Goal: Task Accomplishment & Management: Manage account settings

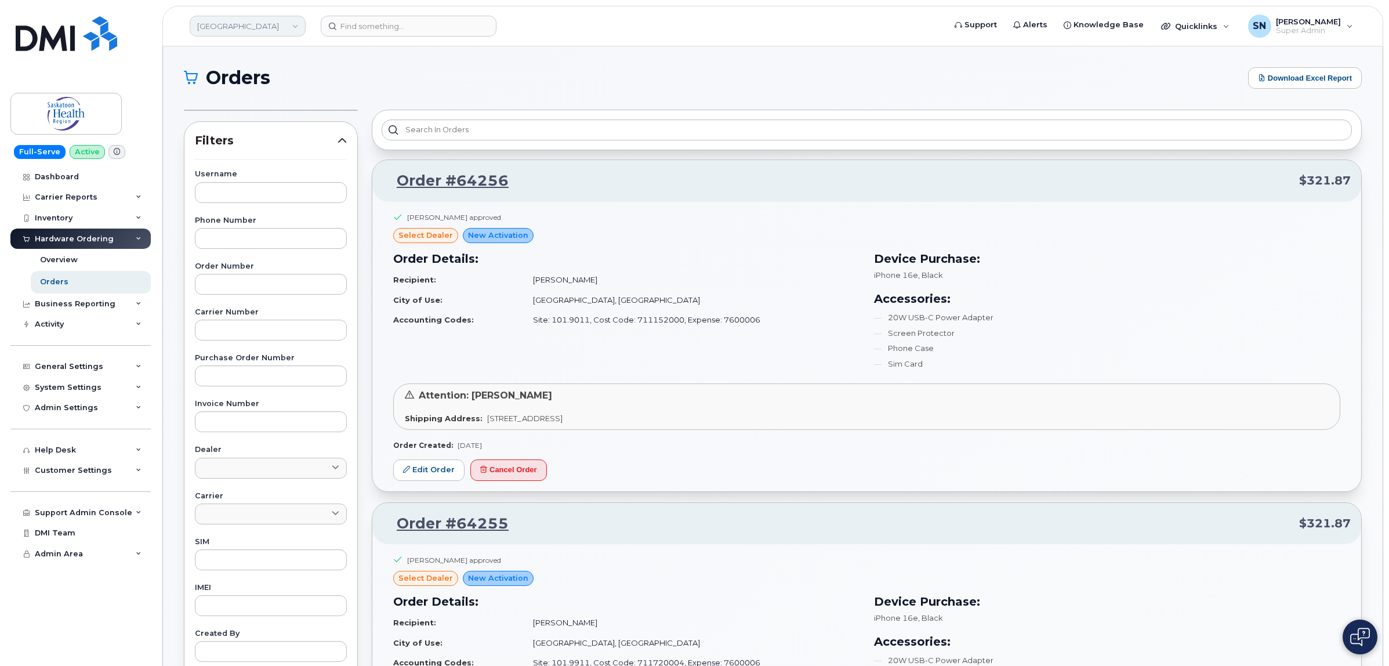
click at [280, 34] on link "[GEOGRAPHIC_DATA]" at bounding box center [248, 26] width 116 height 21
type input "farm"
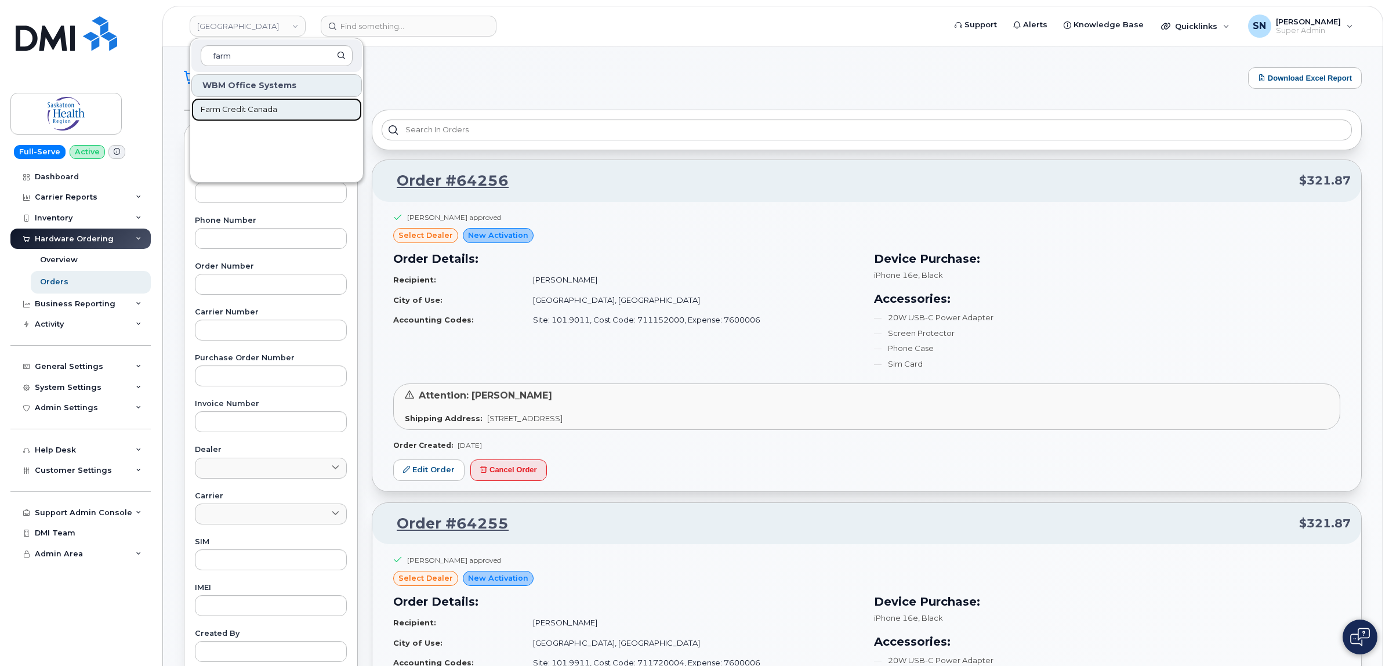
click at [268, 111] on span "Farm Credit Canada" at bounding box center [239, 110] width 77 height 12
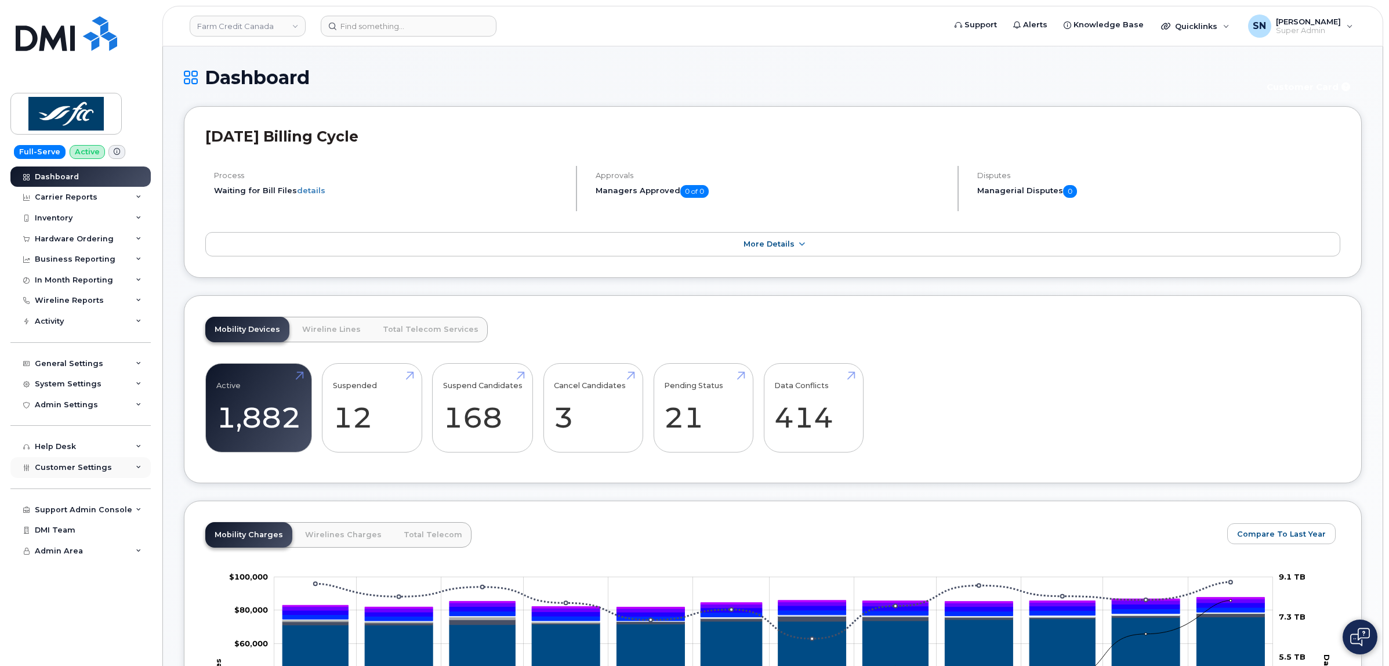
click at [83, 471] on span "Customer Settings" at bounding box center [73, 467] width 77 height 9
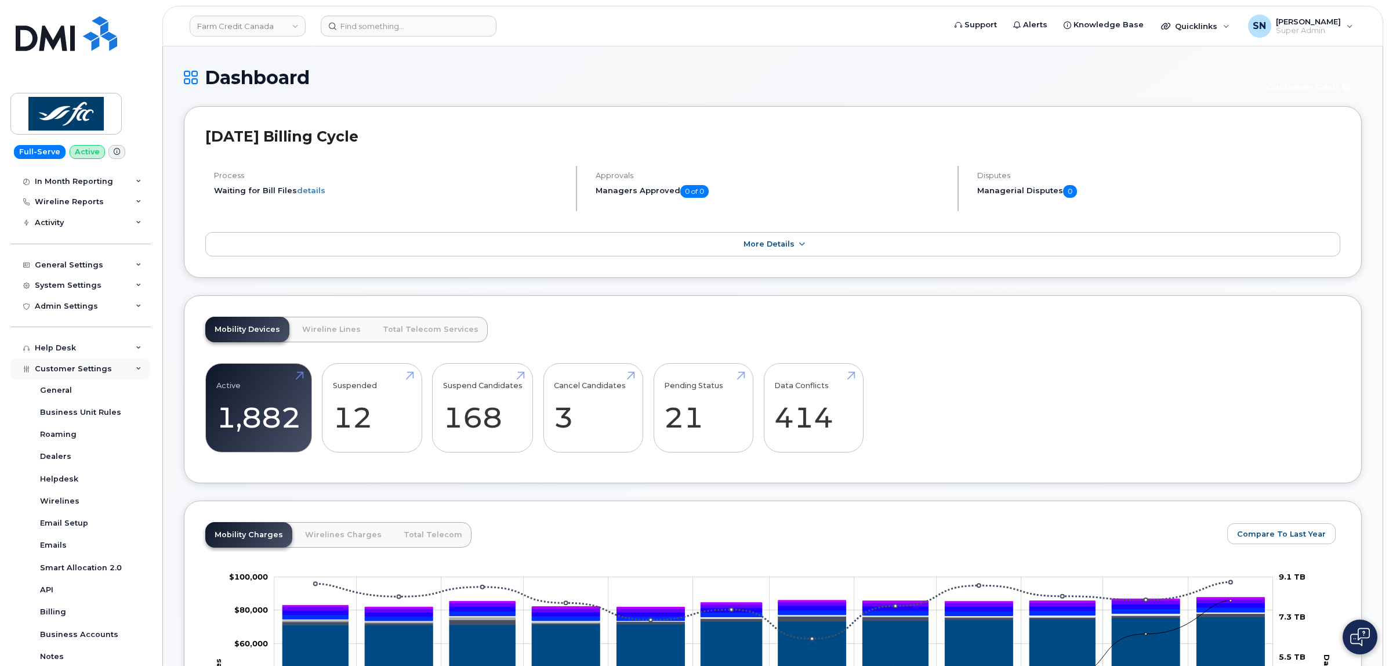
scroll to position [233, 0]
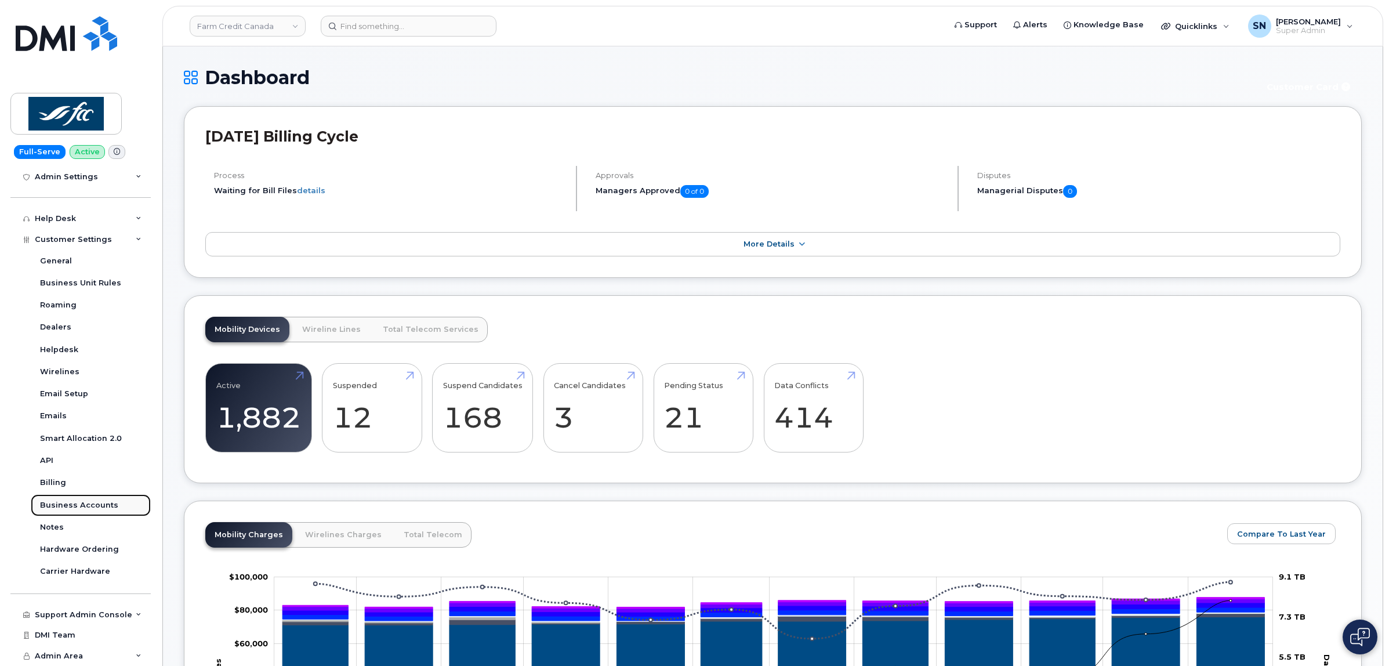
click at [93, 509] on div "Business Accounts" at bounding box center [79, 505] width 78 height 10
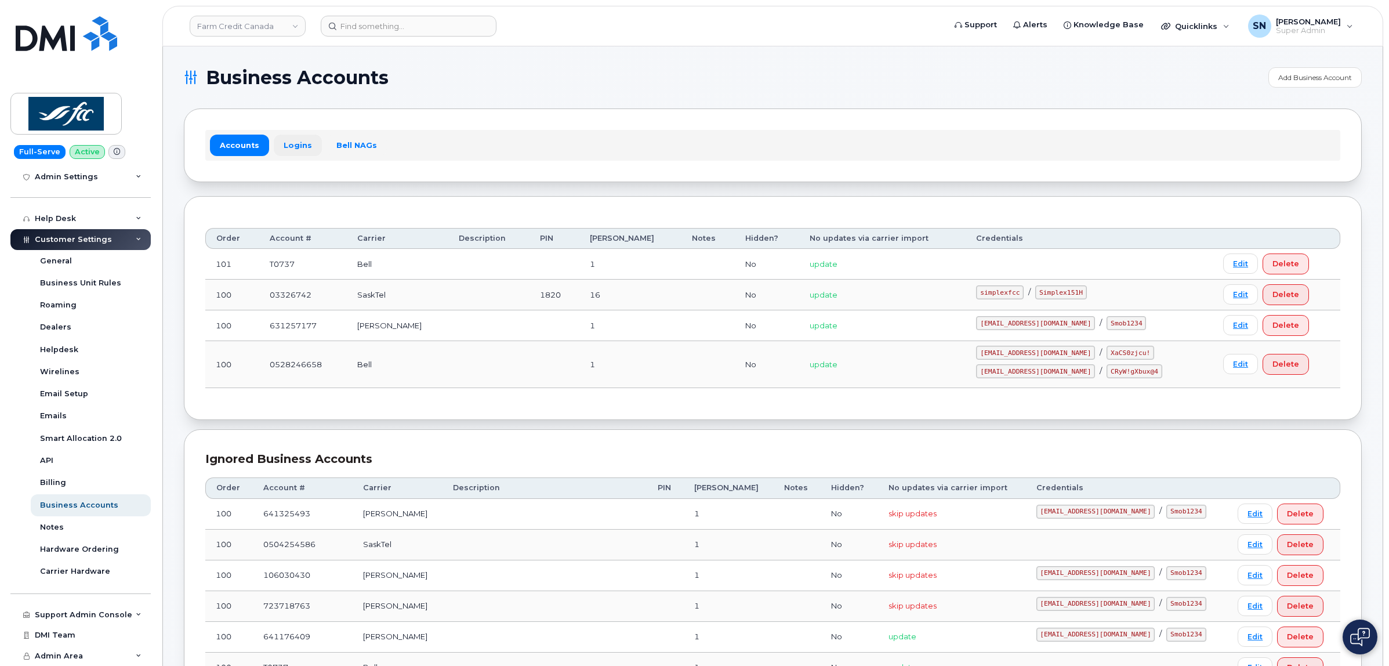
click at [296, 136] on link "Logins" at bounding box center [298, 145] width 48 height 21
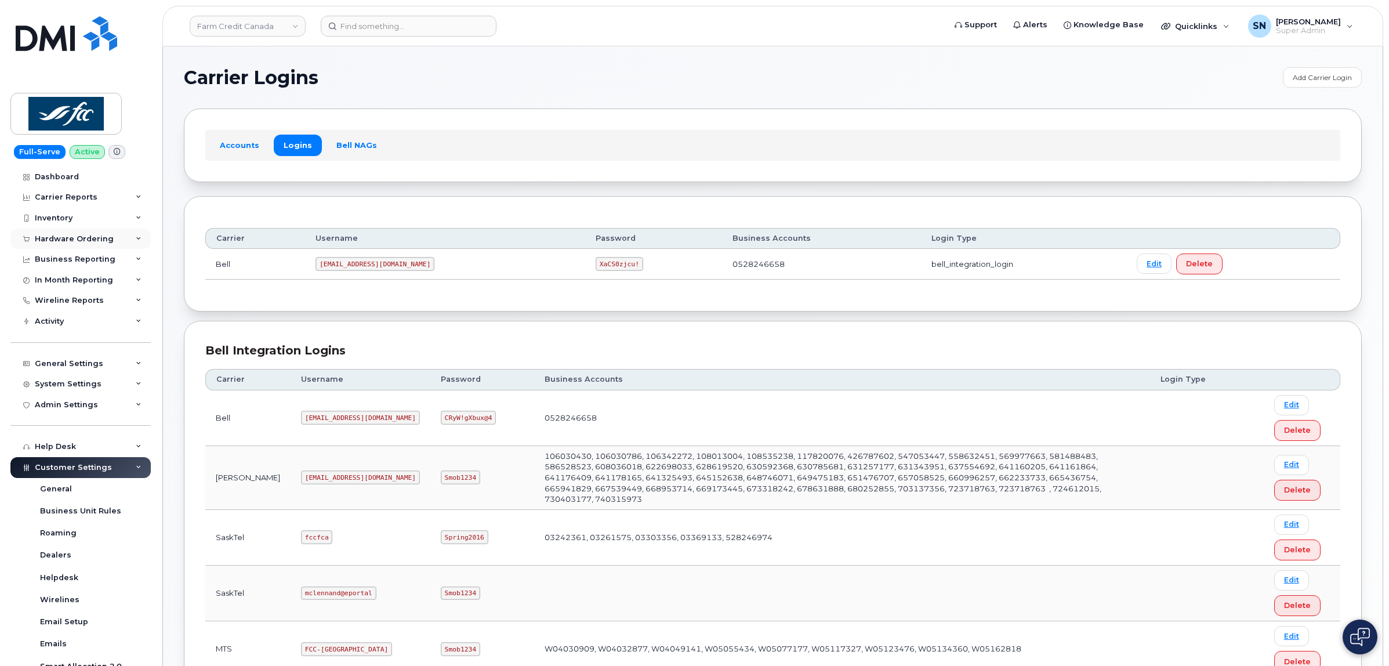
click at [87, 239] on div "Hardware Ordering" at bounding box center [74, 238] width 79 height 9
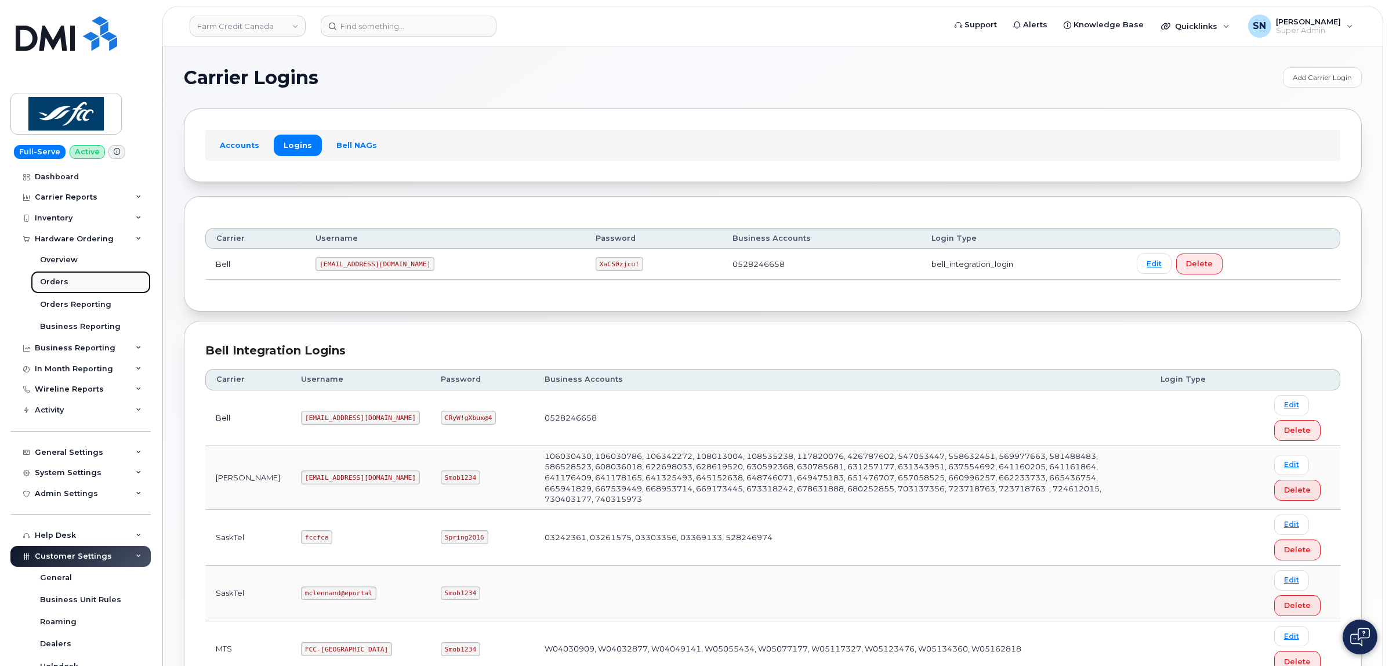
click at [56, 282] on div "Orders" at bounding box center [54, 282] width 28 height 10
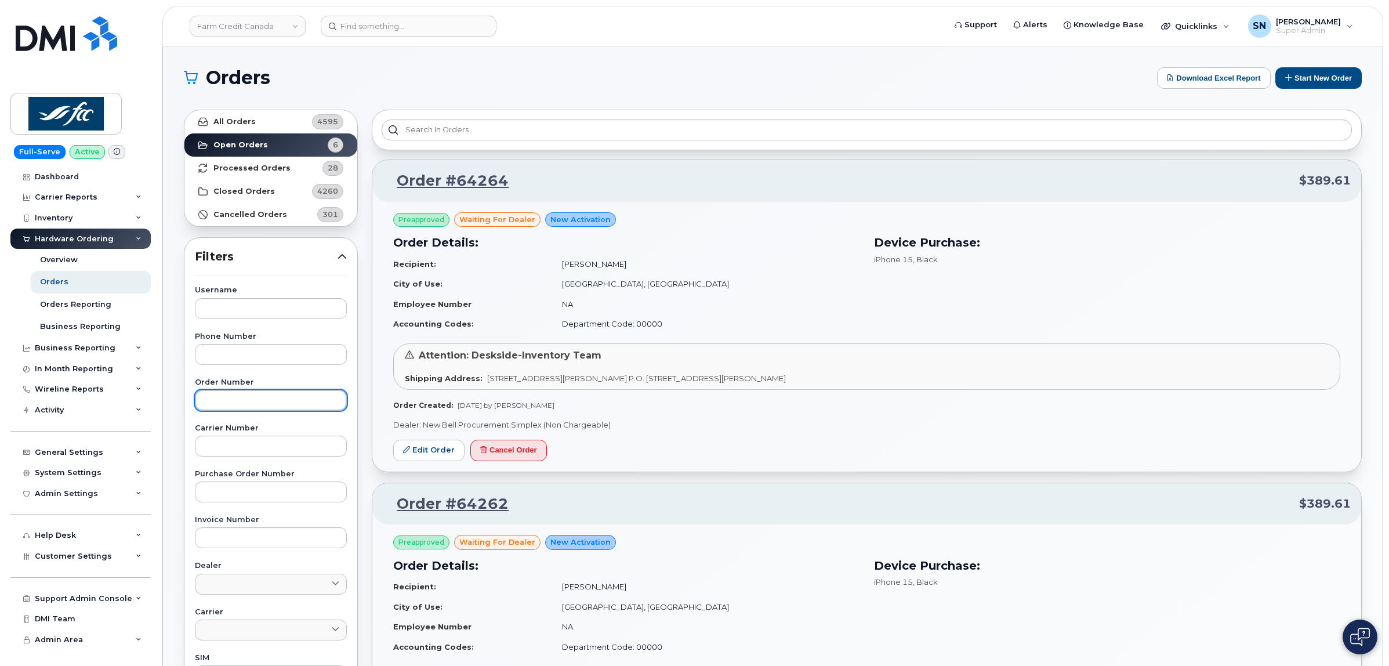
click at [256, 408] on input "text" at bounding box center [271, 400] width 152 height 21
paste input "64264"
type input "64264"
click at [282, 126] on link "All Orders 4595" at bounding box center [270, 121] width 173 height 23
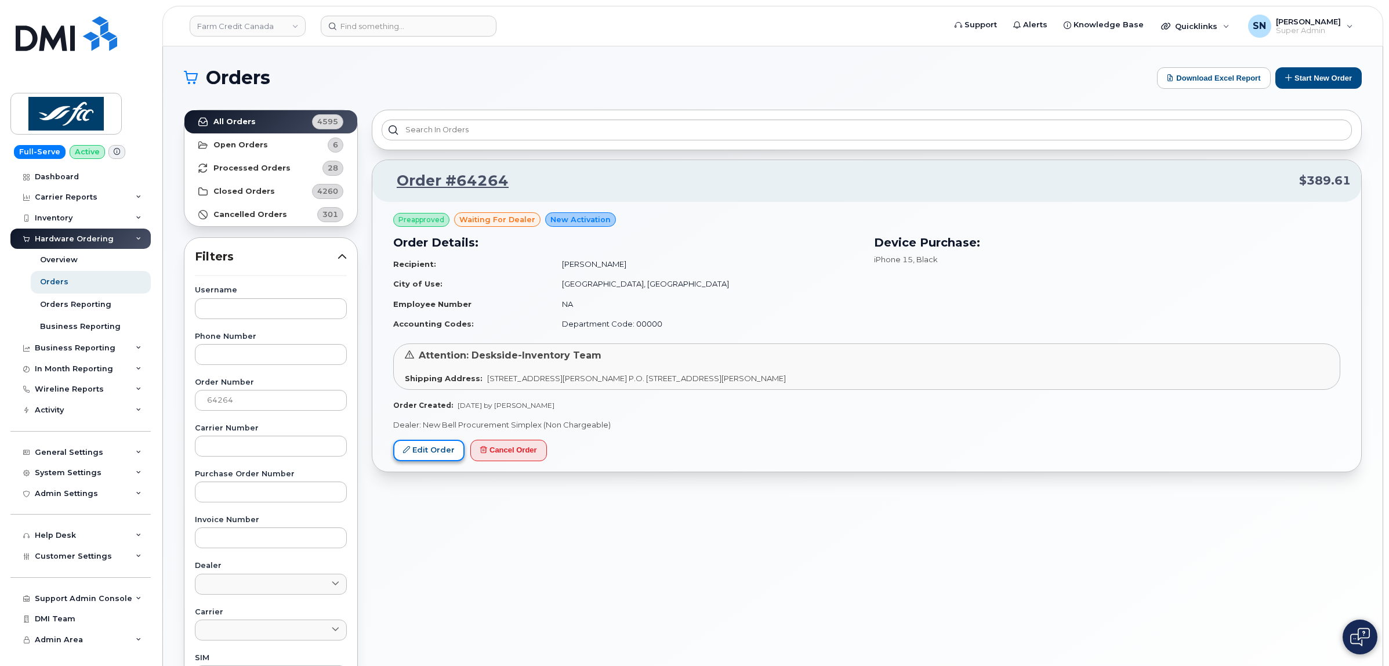
click at [437, 450] on link "Edit Order" at bounding box center [428, 450] width 71 height 21
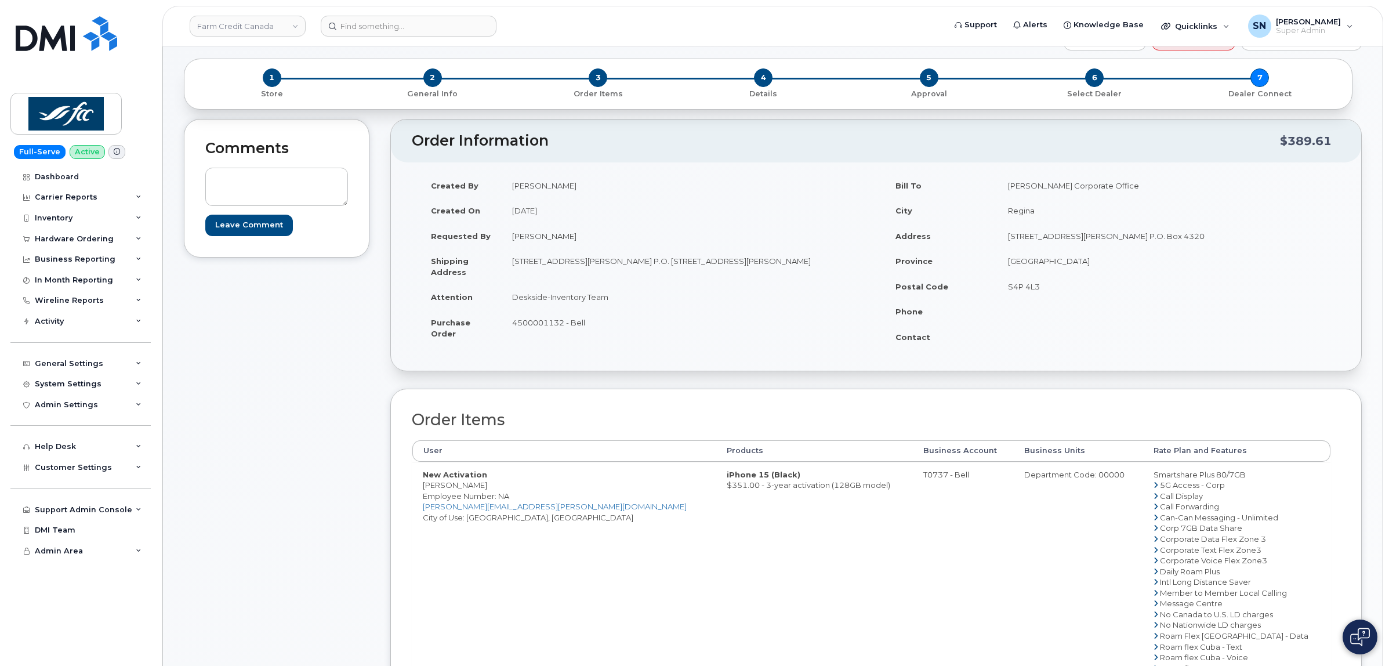
scroll to position [72, 0]
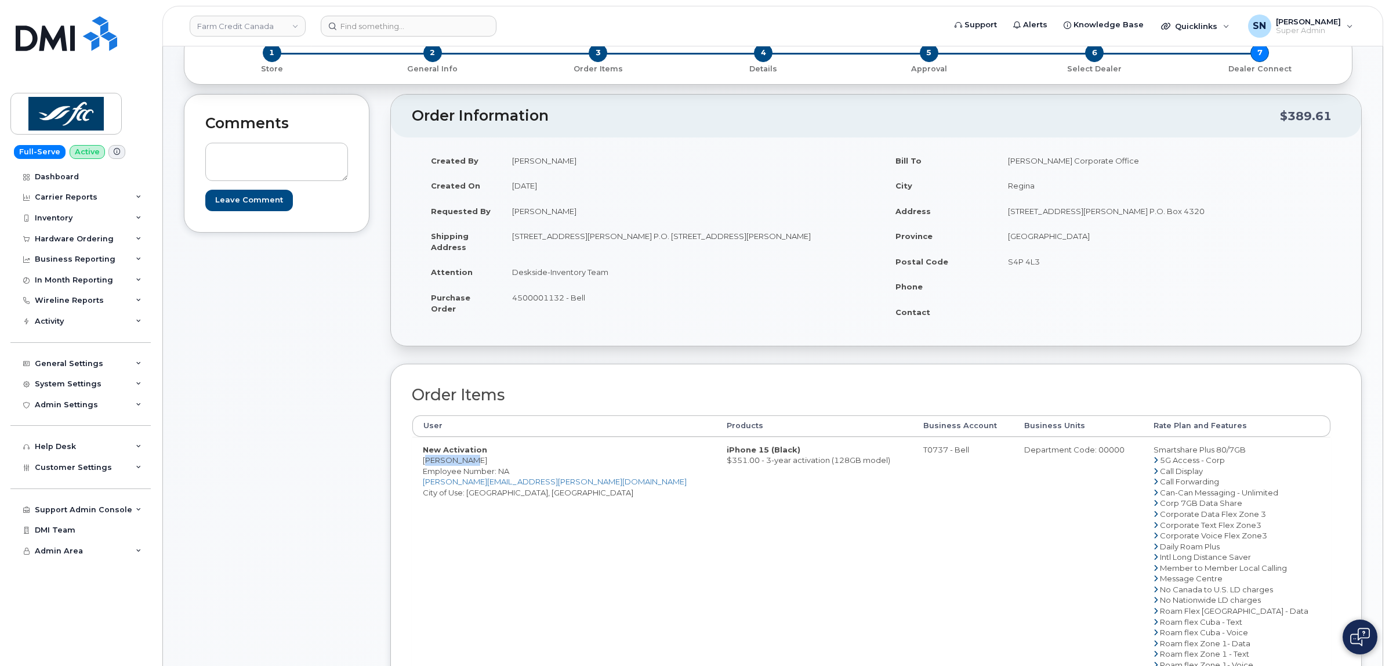
drag, startPoint x: 419, startPoint y: 461, endPoint x: 464, endPoint y: 462, distance: 44.7
click at [464, 462] on td "New Activation Erika Boyes Employee Number: NA Erika.Boyes@fcc-fac.ca City of U…" at bounding box center [564, 589] width 304 height 305
click at [469, 464] on td "New Activation Erika Boyes Employee Number: NA Erika.Boyes@fcc-fac.ca City of U…" at bounding box center [564, 589] width 304 height 305
drag, startPoint x: 466, startPoint y: 463, endPoint x: 416, endPoint y: 462, distance: 49.3
click at [416, 462] on td "New Activation Erika Boyes Employee Number: NA Erika.Boyes@fcc-fac.ca City of U…" at bounding box center [564, 589] width 304 height 305
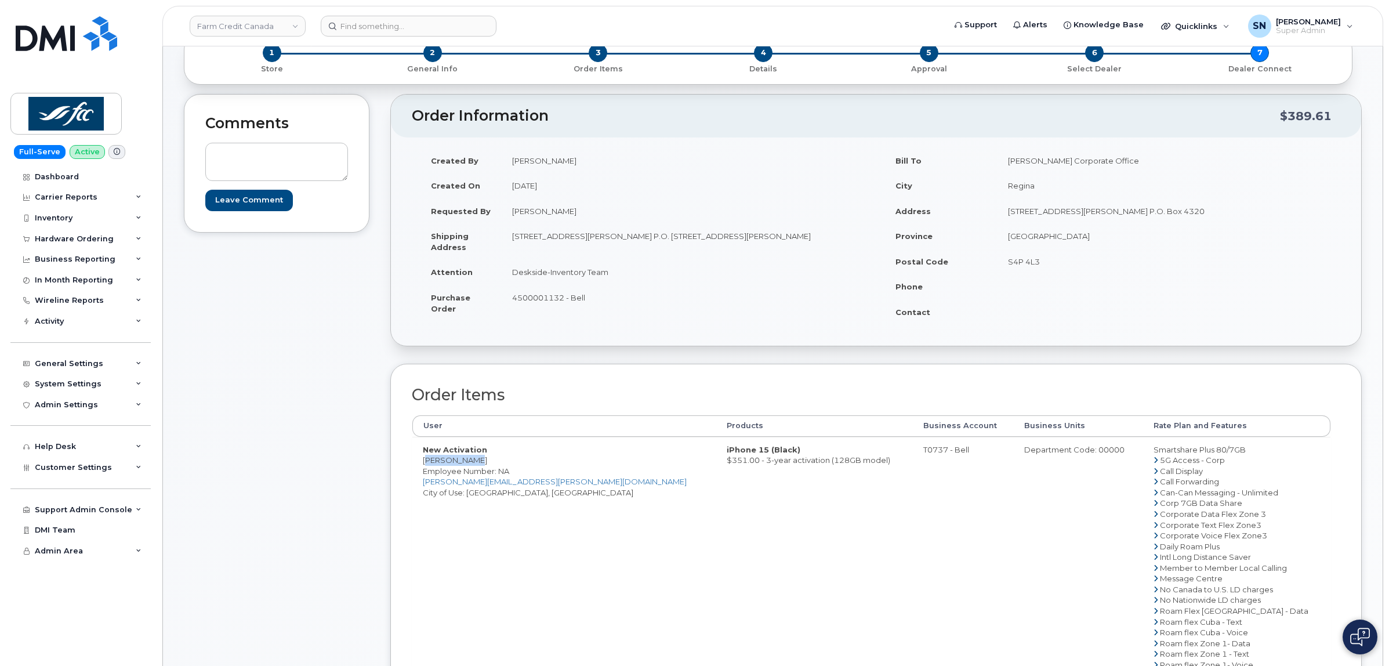
copy td "[PERSON_NAME]"
drag, startPoint x: 401, startPoint y: 488, endPoint x: 412, endPoint y: 477, distance: 15.6
click at [401, 488] on div "Order Items User Products Business Account Business Units Rate Plan and Feature…" at bounding box center [875, 613] width 971 height 499
drag, startPoint x: 424, startPoint y: 461, endPoint x: 469, endPoint y: 457, distance: 44.8
click at [469, 457] on td "New Activation Erika Boyes Employee Number: NA Erika.Boyes@fcc-fac.ca City of U…" at bounding box center [564, 589] width 304 height 305
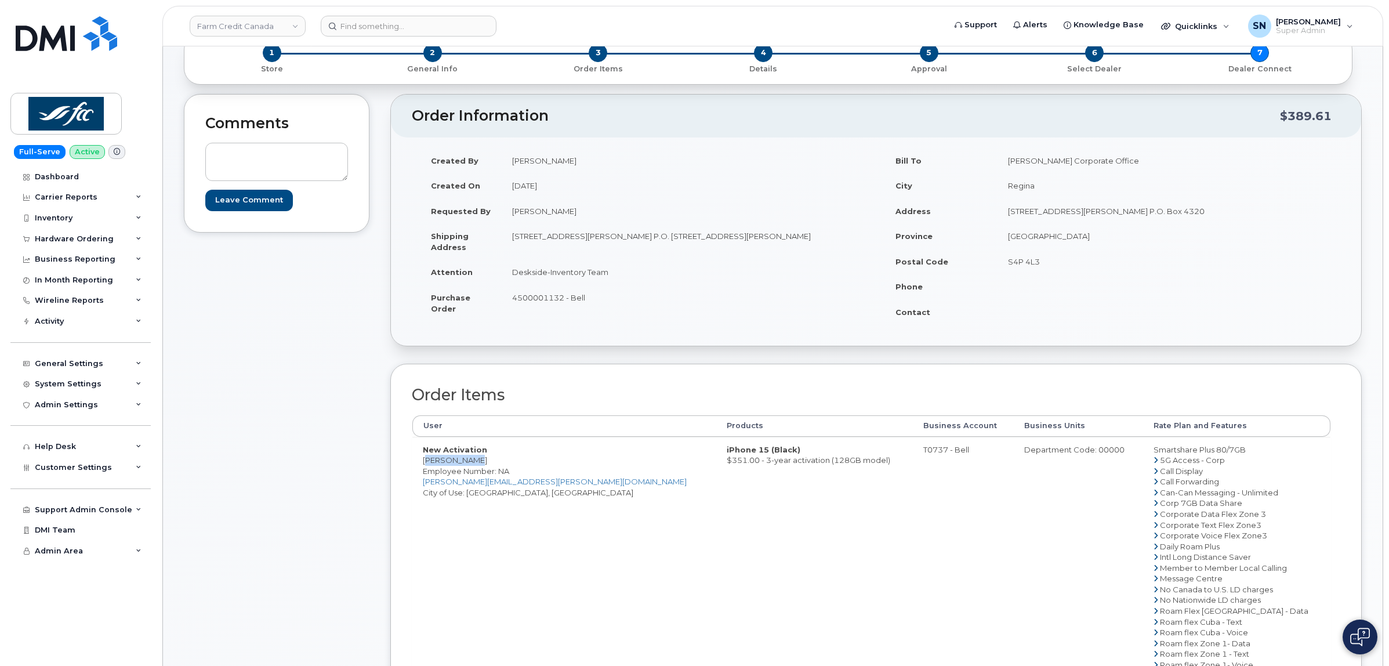
copy td "[PERSON_NAME]"
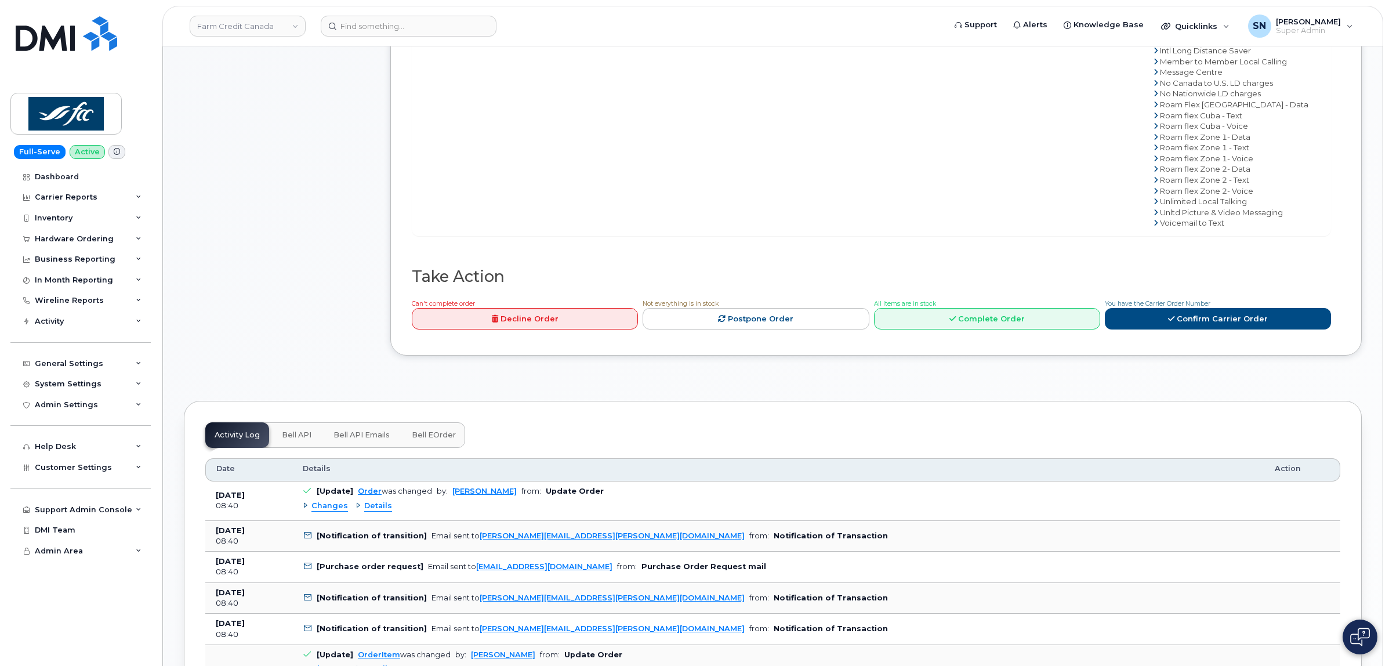
scroll to position [580, 0]
click at [1200, 321] on link "Confirm Carrier Order" at bounding box center [1218, 317] width 226 height 21
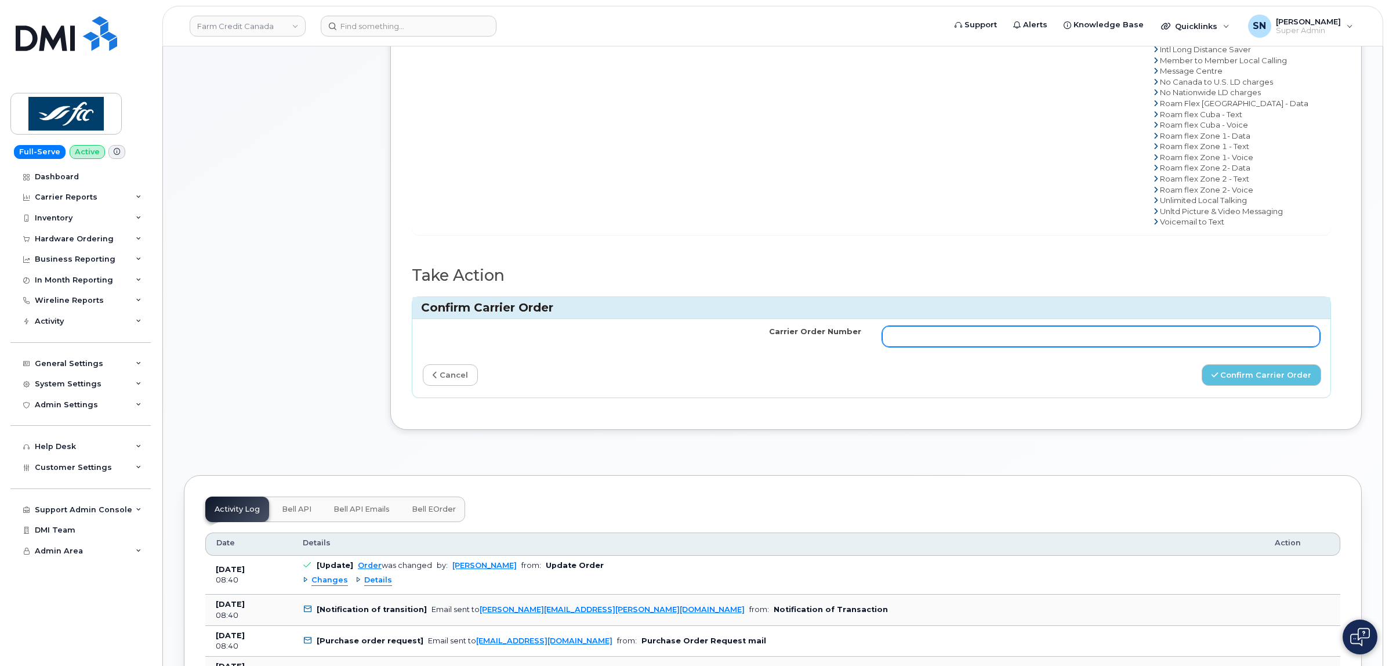
click at [1021, 337] on input "Carrier Order Number" at bounding box center [1101, 336] width 438 height 21
paste input "3012628"
type input "3012628"
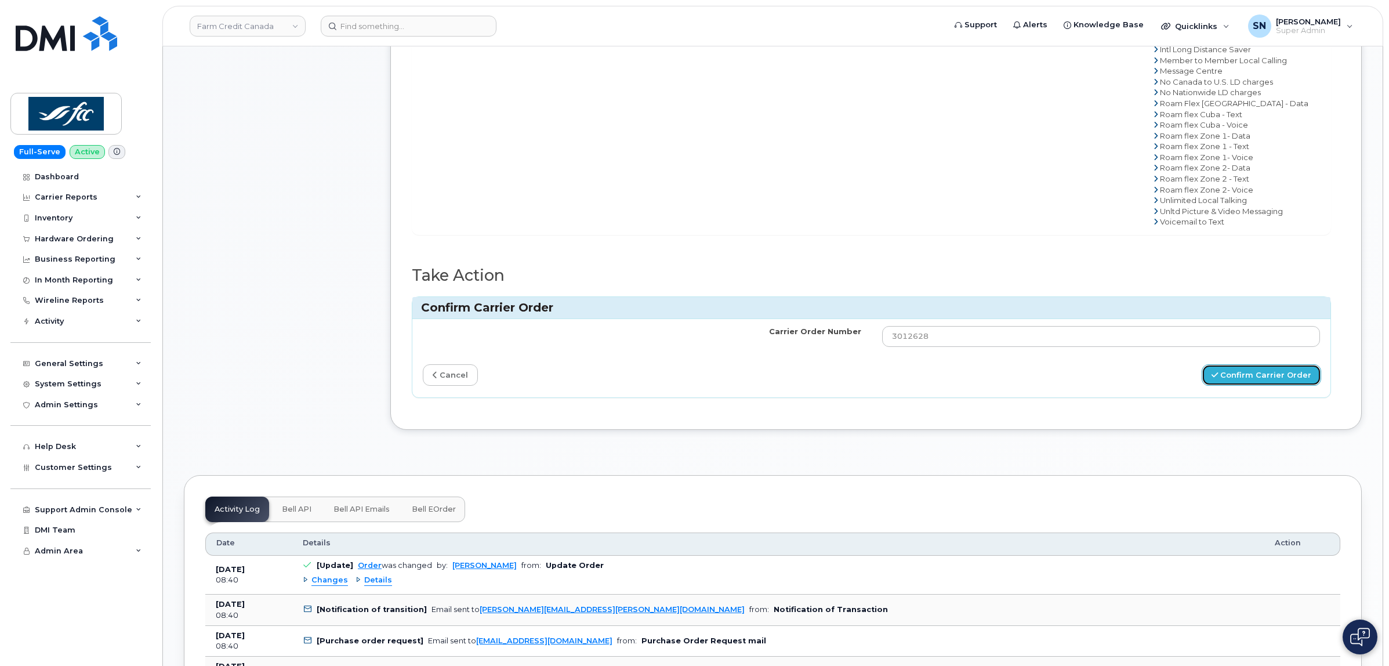
click at [1238, 378] on button "Confirm Carrier Order" at bounding box center [1261, 374] width 119 height 21
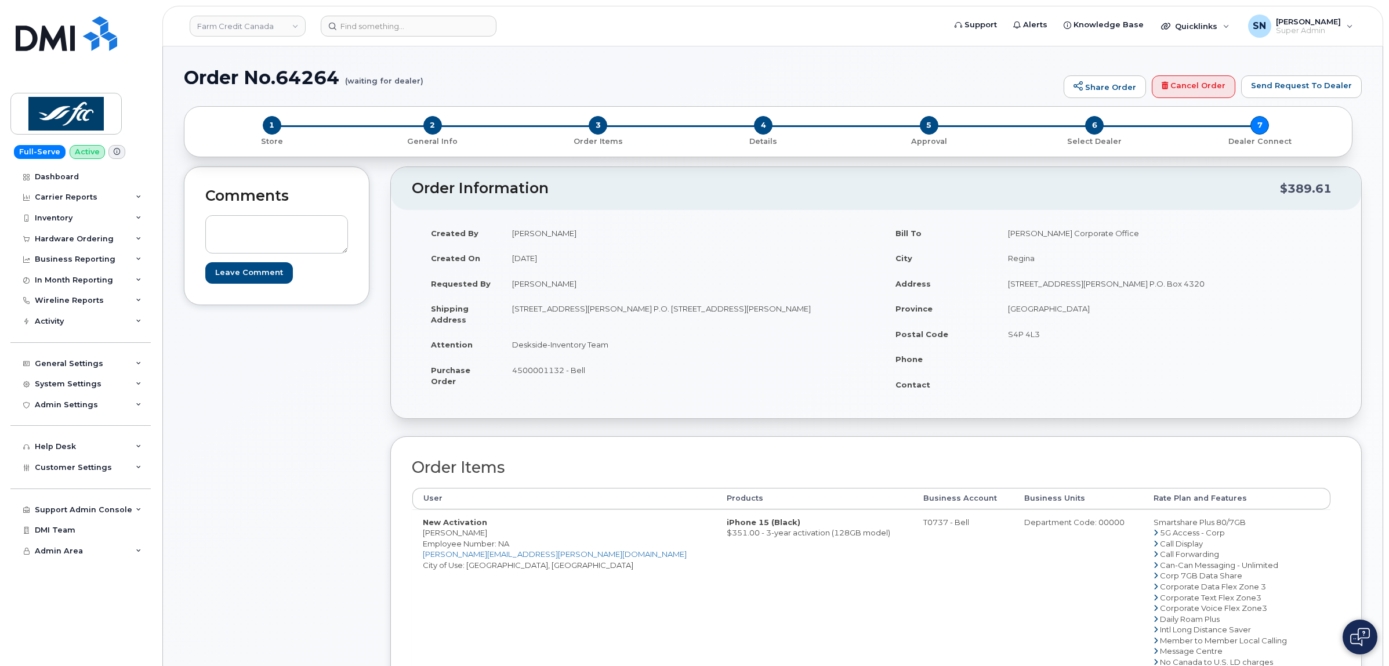
click at [82, 484] on div "Support Admin Console Add New Customer Customer Prospects Emails Sms Messages D…" at bounding box center [81, 499] width 143 height 42
click at [80, 477] on div "Customer Settings" at bounding box center [80, 467] width 140 height 21
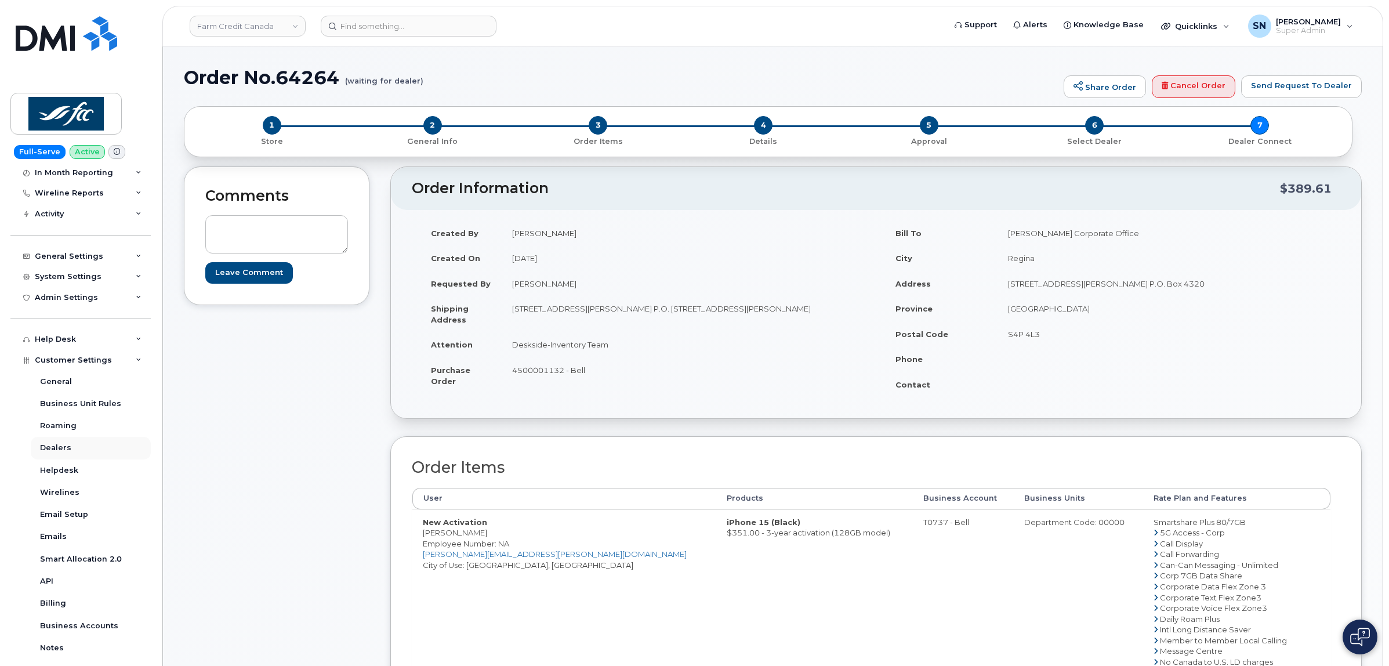
scroll to position [233, 0]
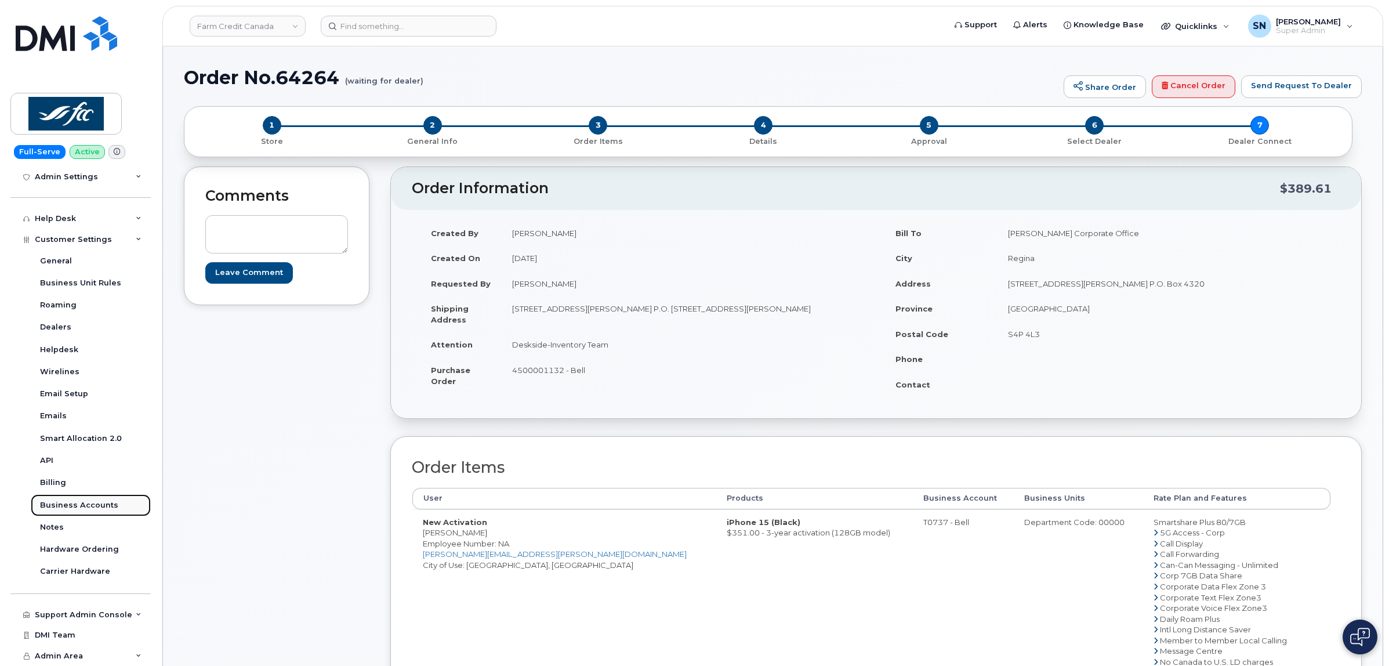
click at [87, 509] on div "Business Accounts" at bounding box center [79, 505] width 78 height 10
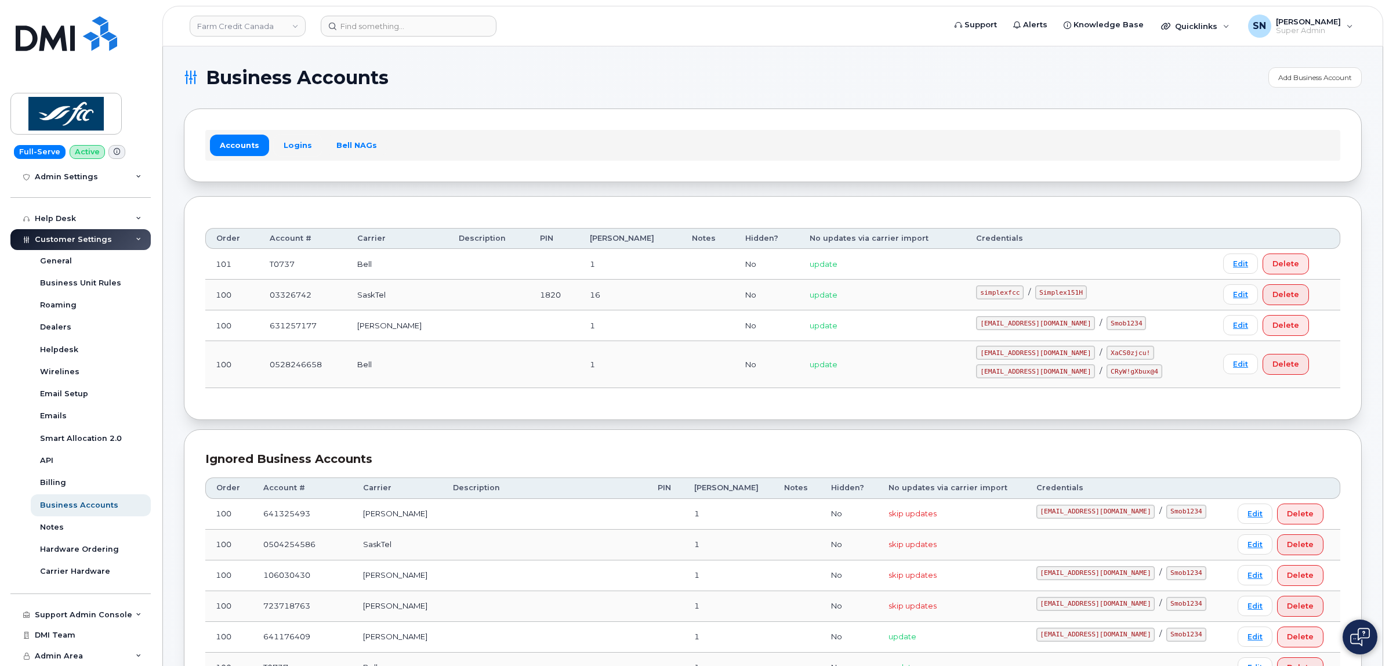
click at [286, 135] on link "Logins" at bounding box center [298, 145] width 48 height 21
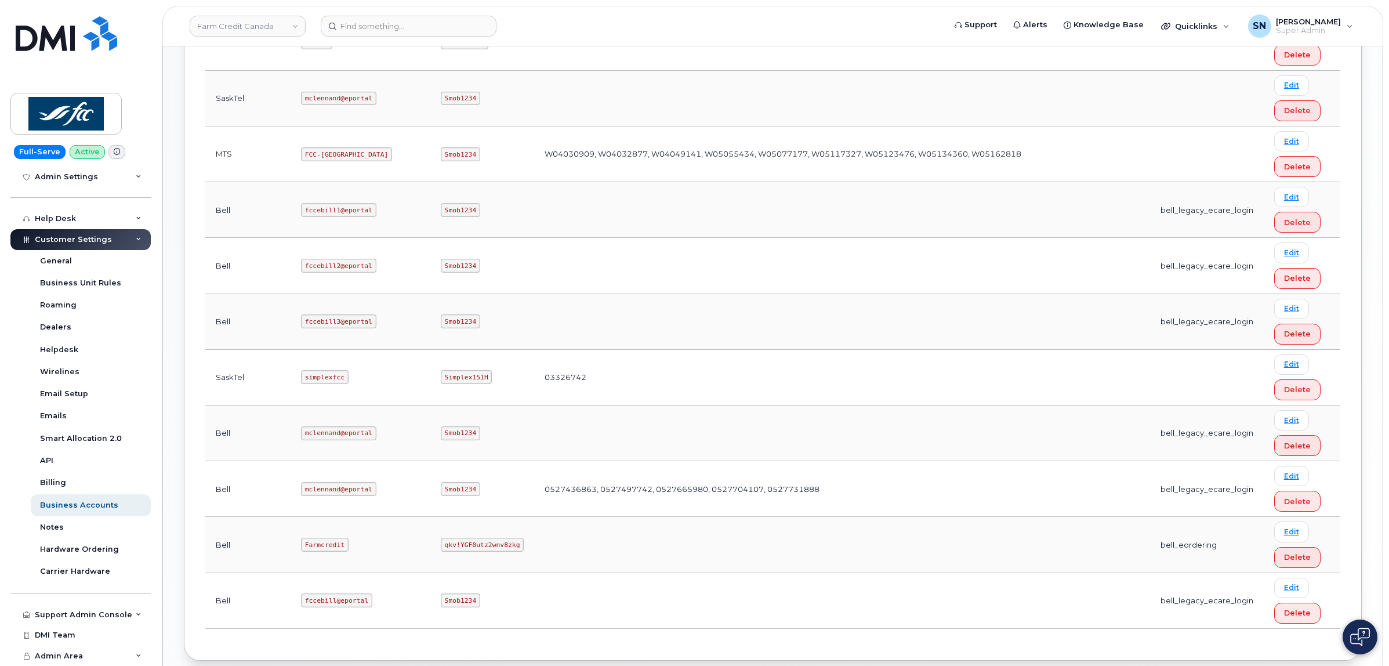
scroll to position [556, 0]
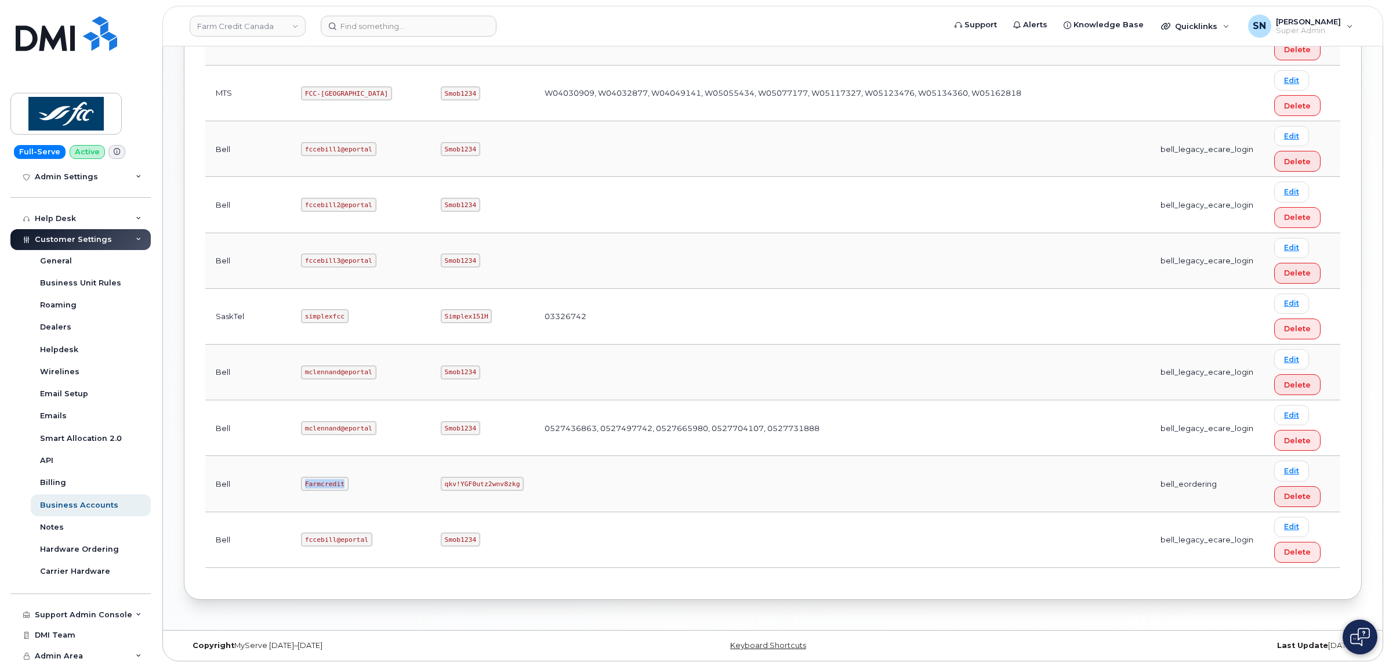
drag, startPoint x: 267, startPoint y: 479, endPoint x: 314, endPoint y: 485, distance: 47.3
click at [314, 485] on td "Farmcredit" at bounding box center [361, 484] width 140 height 56
copy code "Farmcredit"
drag, startPoint x: 358, startPoint y: 479, endPoint x: 425, endPoint y: 481, distance: 66.7
click at [441, 481] on code "qkv!YGF0utz2wnv8zkg" at bounding box center [482, 484] width 83 height 14
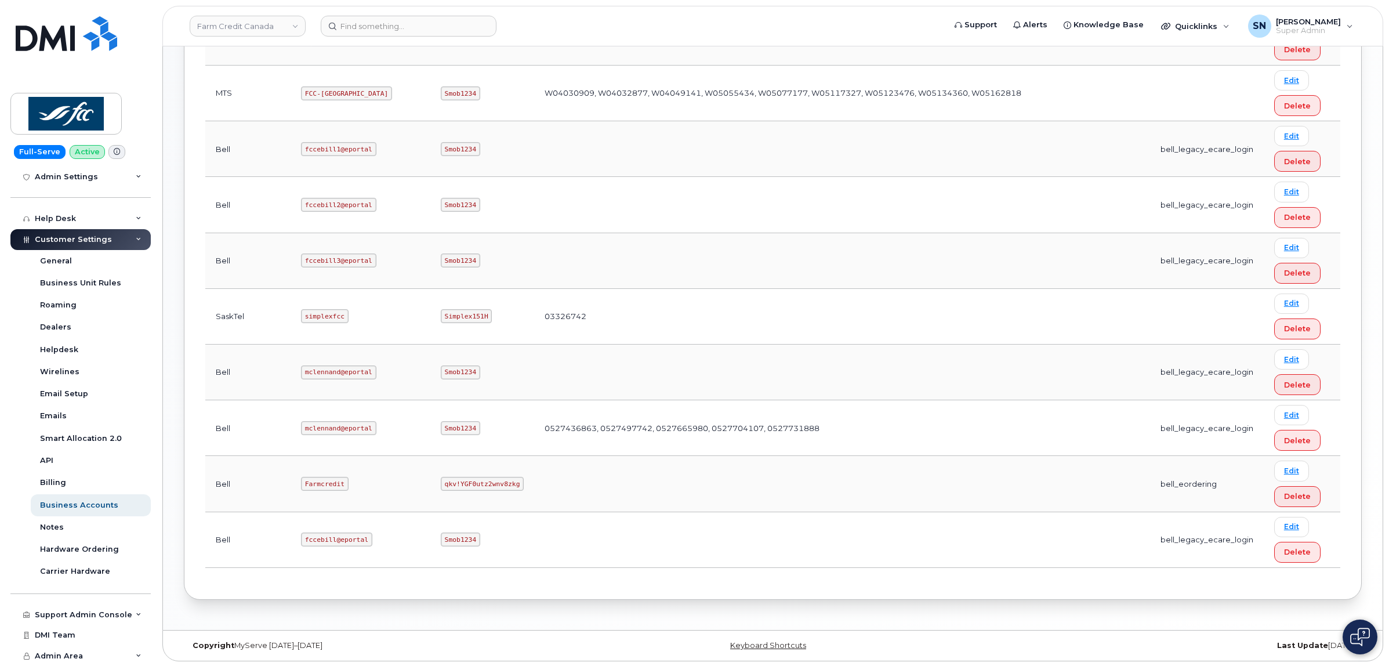
drag, startPoint x: 398, startPoint y: 505, endPoint x: 372, endPoint y: 491, distance: 30.1
click at [430, 503] on td "qkv!YGF0utz2wnv8zkg" at bounding box center [482, 484] width 104 height 56
drag, startPoint x: 357, startPoint y: 480, endPoint x: 430, endPoint y: 484, distance: 73.2
click at [441, 484] on code "qkv!YGF0utz2wnv8zkg" at bounding box center [482, 484] width 83 height 14
copy code "qkv!YGF0utz2wnv8zkg"
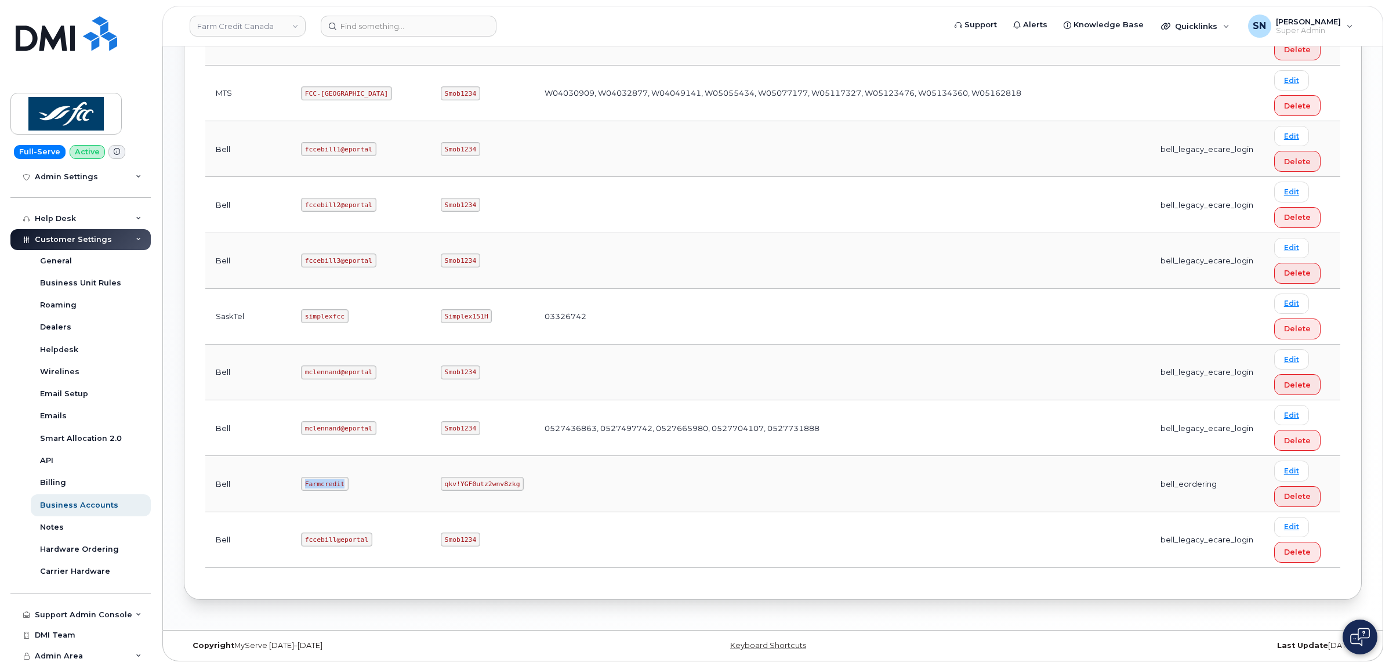
drag, startPoint x: 264, startPoint y: 480, endPoint x: 312, endPoint y: 484, distance: 48.3
click at [312, 484] on td "Farmcredit" at bounding box center [361, 484] width 140 height 56
copy code "Farmcredit"
drag, startPoint x: 358, startPoint y: 480, endPoint x: 435, endPoint y: 481, distance: 76.6
click at [435, 481] on td "qkv!YGF0utz2wnv8zkg" at bounding box center [482, 484] width 104 height 56
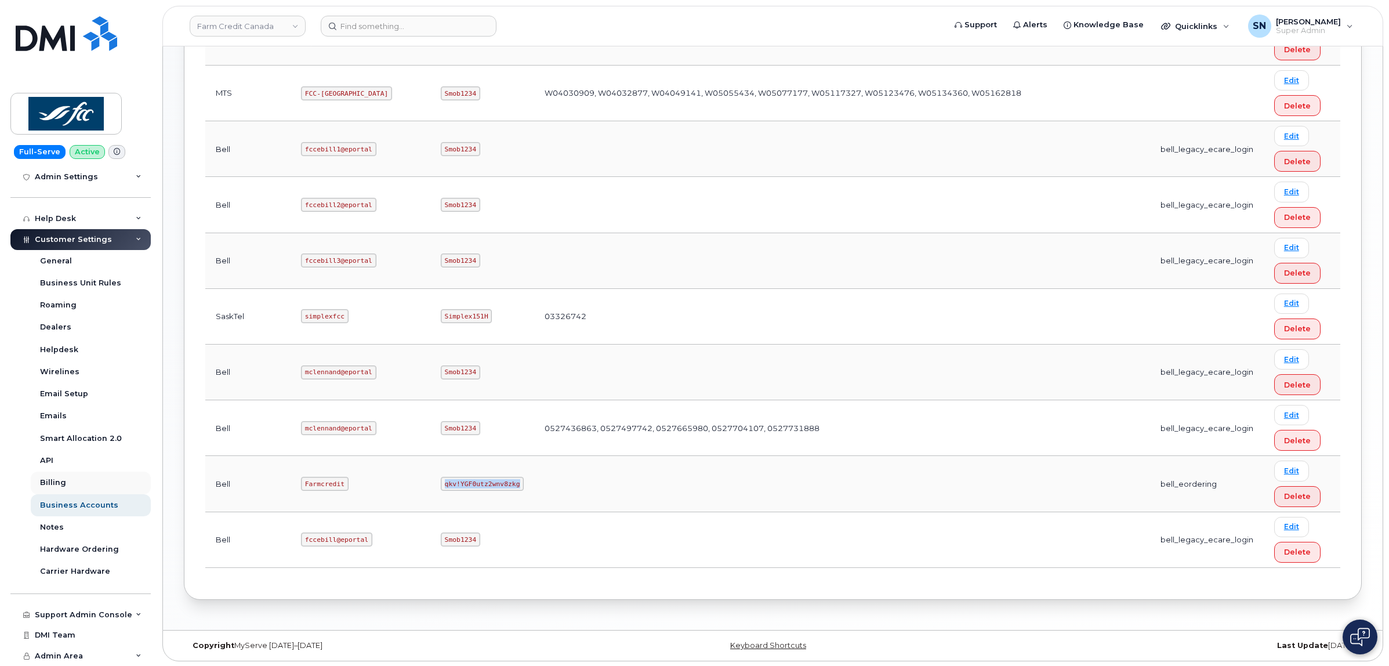
copy code "qkv!YGF0utz2wnv8zkg"
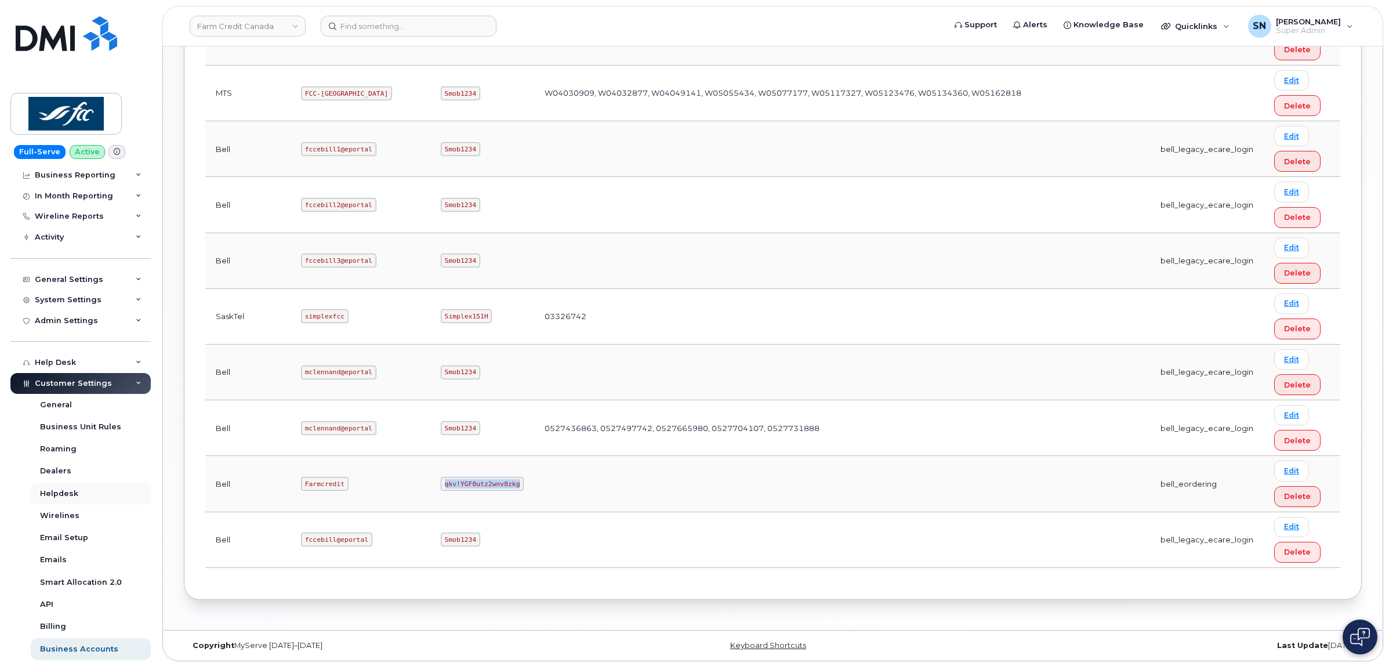
scroll to position [0, 0]
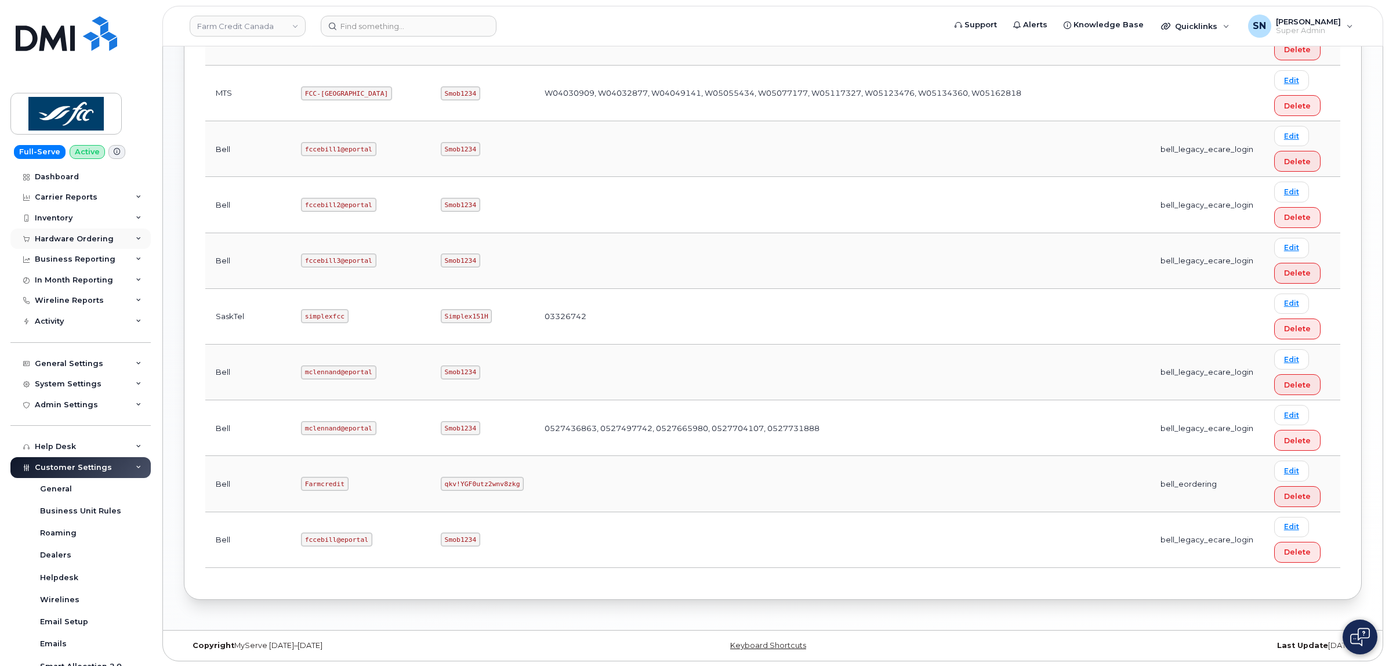
click at [93, 238] on div "Hardware Ordering" at bounding box center [74, 238] width 79 height 9
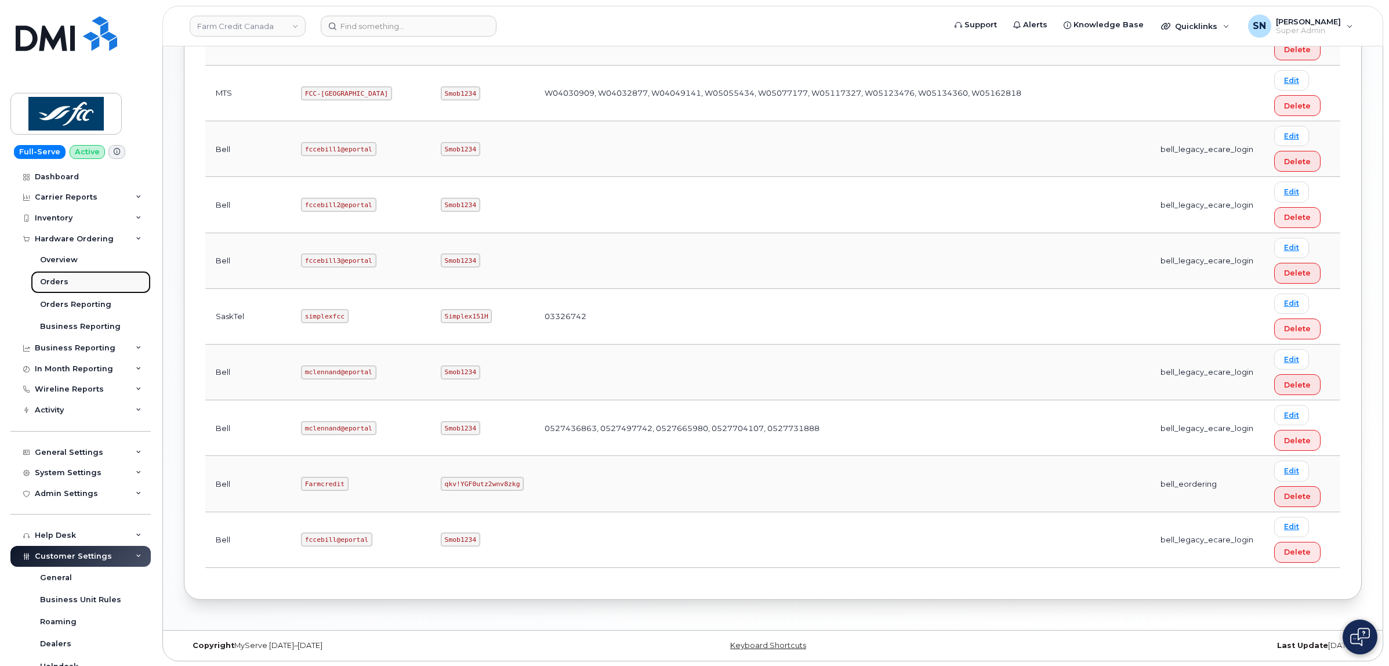
click at [79, 282] on link "Orders" at bounding box center [91, 282] width 120 height 22
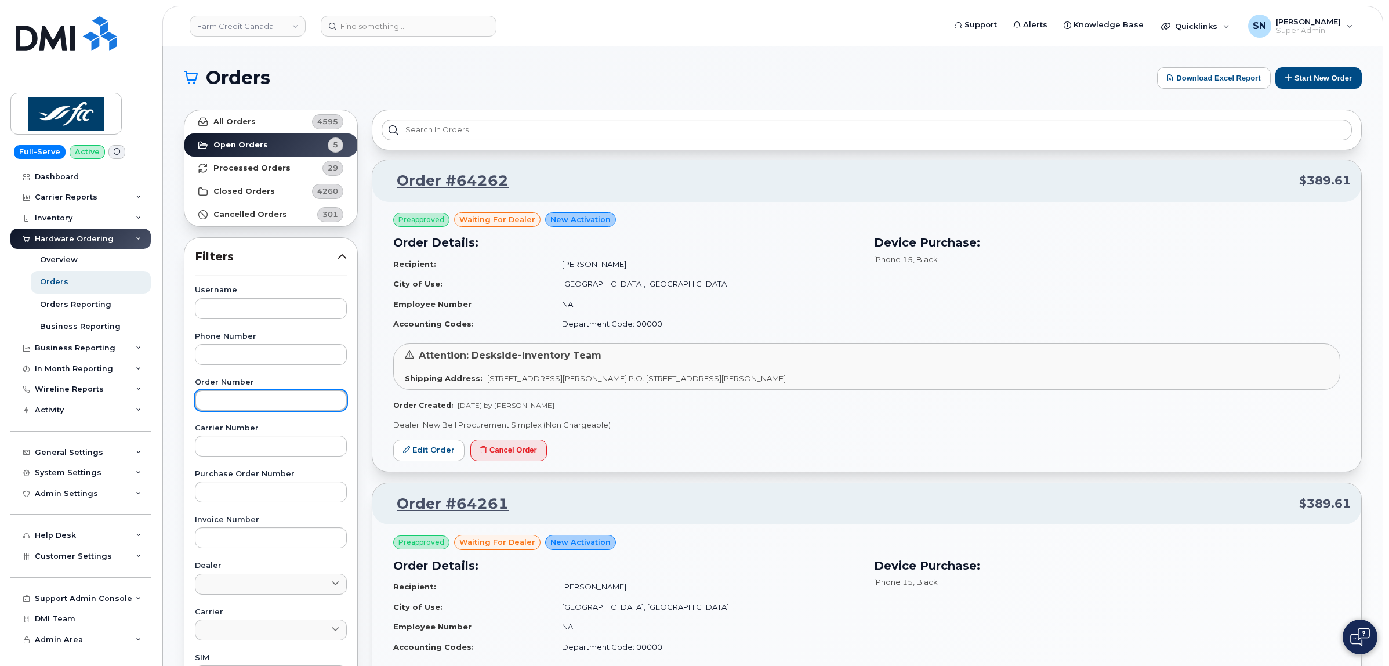
click at [256, 393] on input "text" at bounding box center [271, 400] width 152 height 21
paste input "64262"
type input "64262"
click at [252, 123] on strong "All Orders" at bounding box center [234, 121] width 42 height 9
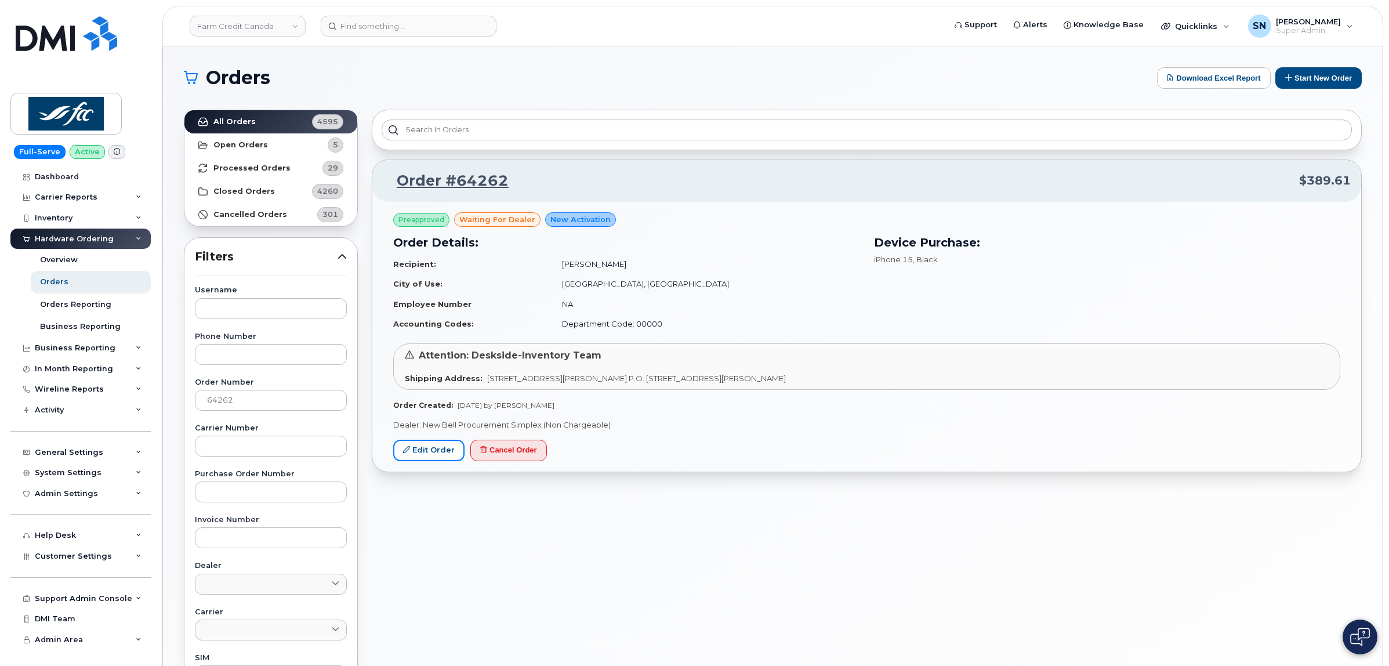
drag, startPoint x: 431, startPoint y: 455, endPoint x: 441, endPoint y: 201, distance: 254.2
click at [432, 455] on link "Edit Order" at bounding box center [428, 450] width 71 height 21
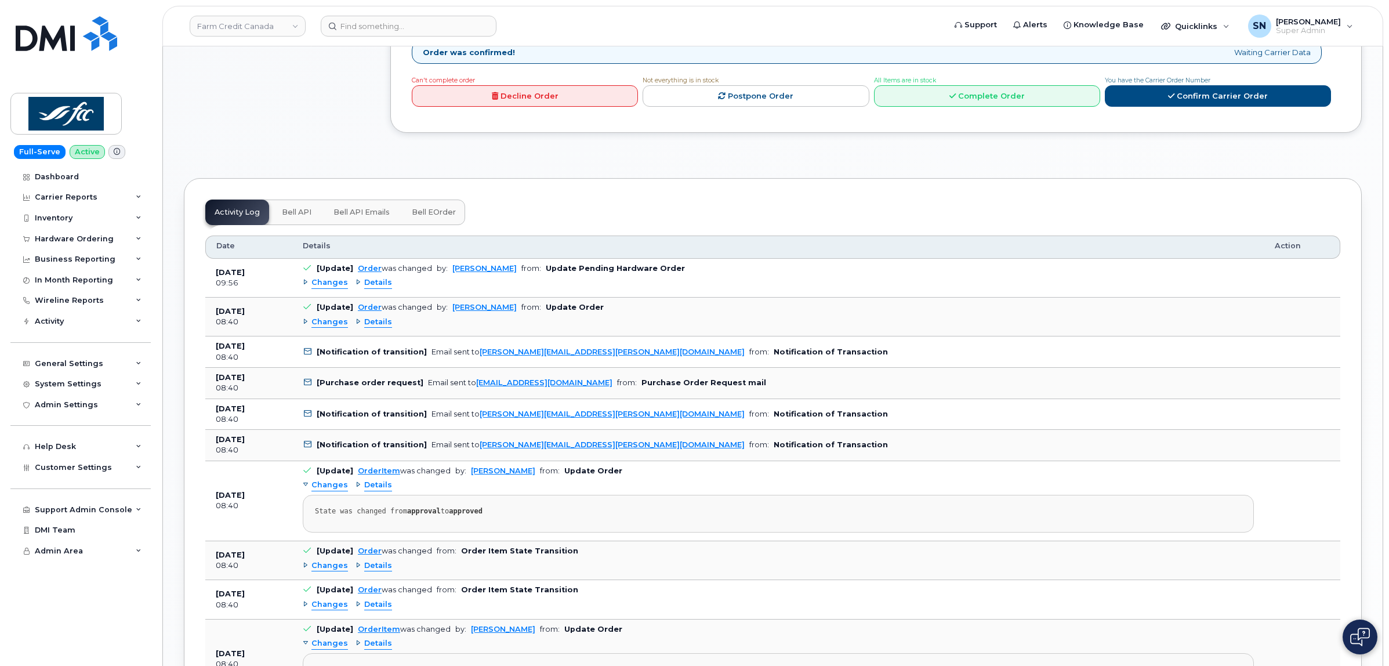
scroll to position [1015, 0]
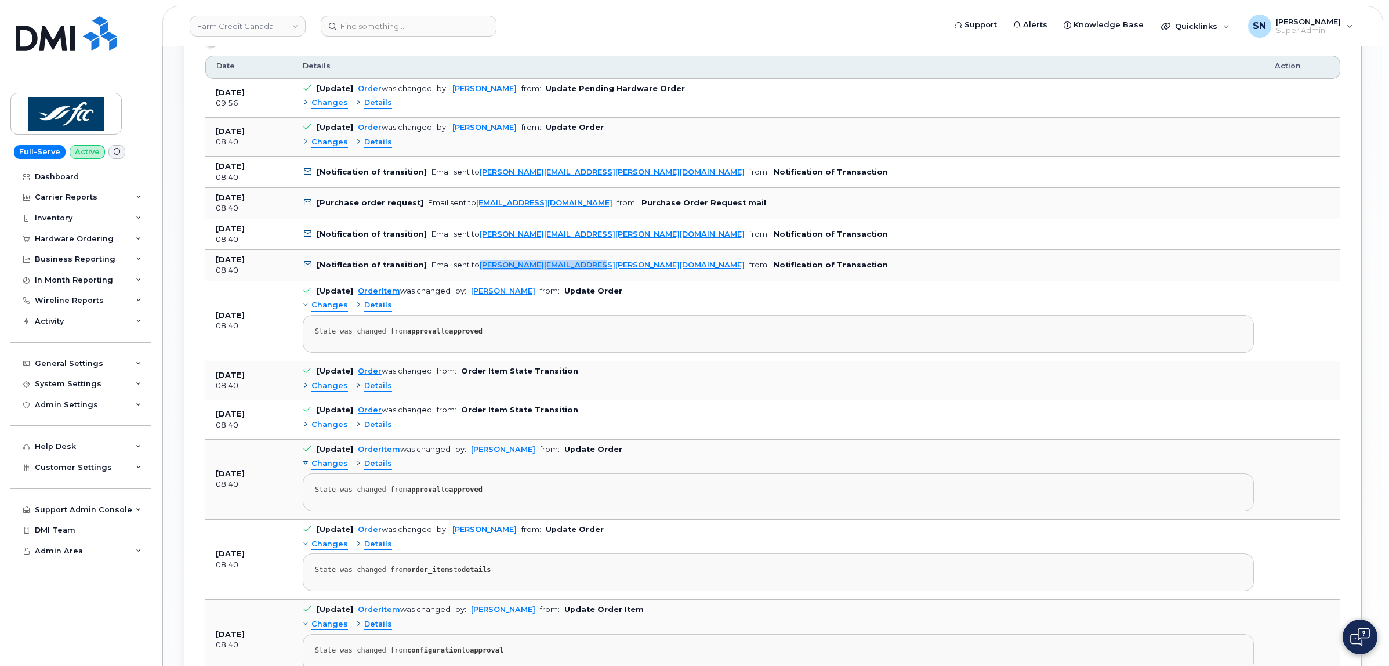
copy link "[PERSON_NAME][EMAIL_ADDRESS][PERSON_NAME][DOMAIN_NAME]"
drag, startPoint x: 586, startPoint y: 271, endPoint x: 473, endPoint y: 276, distance: 112.6
click at [473, 276] on td "[Notification of transition] Email sent to [PERSON_NAME][EMAIL_ADDRESS][PERSON_…" at bounding box center [778, 265] width 972 height 31
copy link "[PERSON_NAME][EMAIL_ADDRESS][PERSON_NAME][DOMAIN_NAME]"
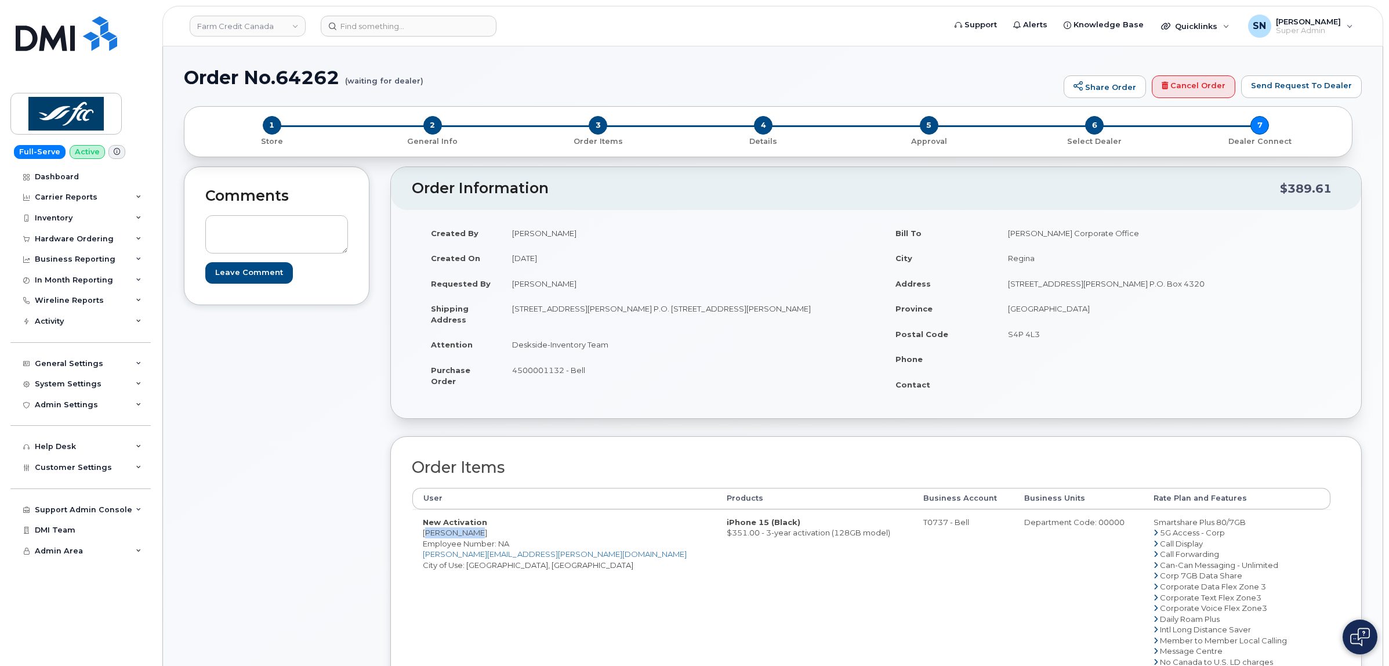
drag, startPoint x: 421, startPoint y: 535, endPoint x: 470, endPoint y: 534, distance: 48.7
click at [470, 534] on td "New Activation [PERSON_NAME] Employee Number: NA [PERSON_NAME][EMAIL_ADDRESS][D…" at bounding box center [564, 661] width 304 height 305
copy td "[PERSON_NAME]"
click at [421, 540] on td "New Activation [PERSON_NAME] Employee Number: NA [PERSON_NAME][EMAIL_ADDRESS][D…" at bounding box center [564, 661] width 304 height 305
drag, startPoint x: 424, startPoint y: 535, endPoint x: 470, endPoint y: 534, distance: 45.8
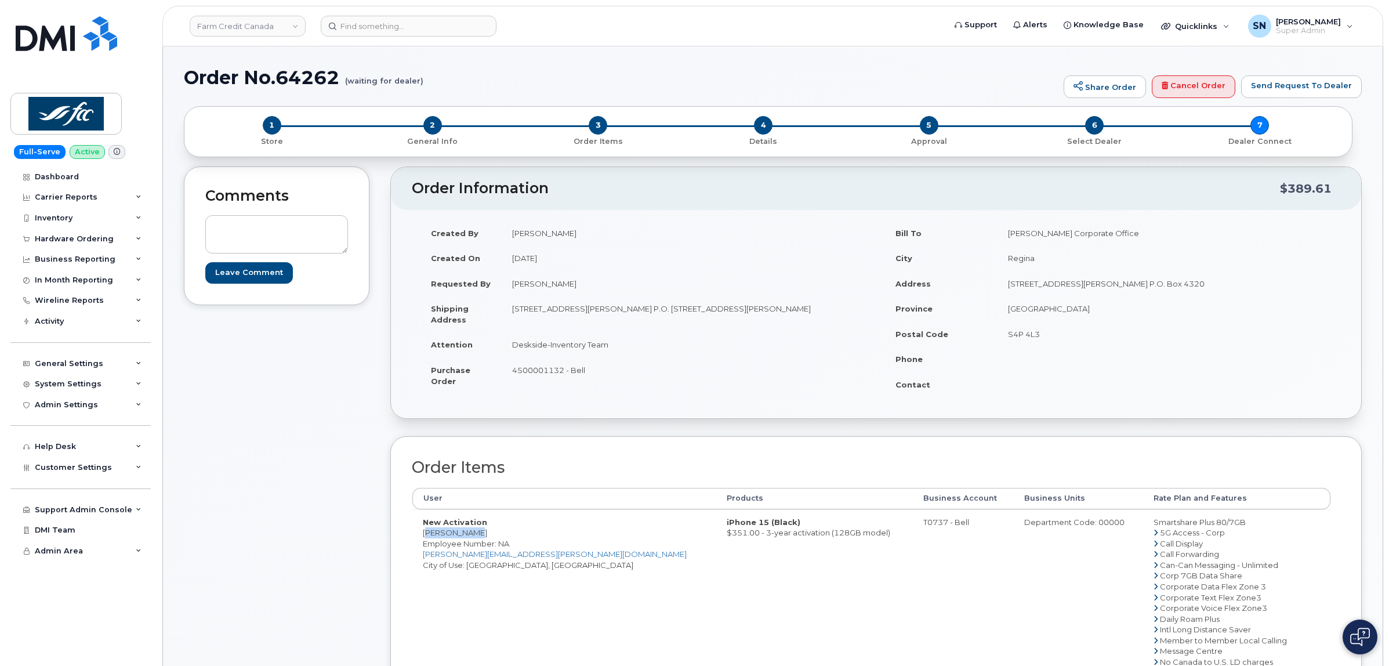
click at [470, 534] on td "New Activation [PERSON_NAME] Employee Number: NA [PERSON_NAME][EMAIL_ADDRESS][D…" at bounding box center [564, 661] width 304 height 305
copy td "[PERSON_NAME]"
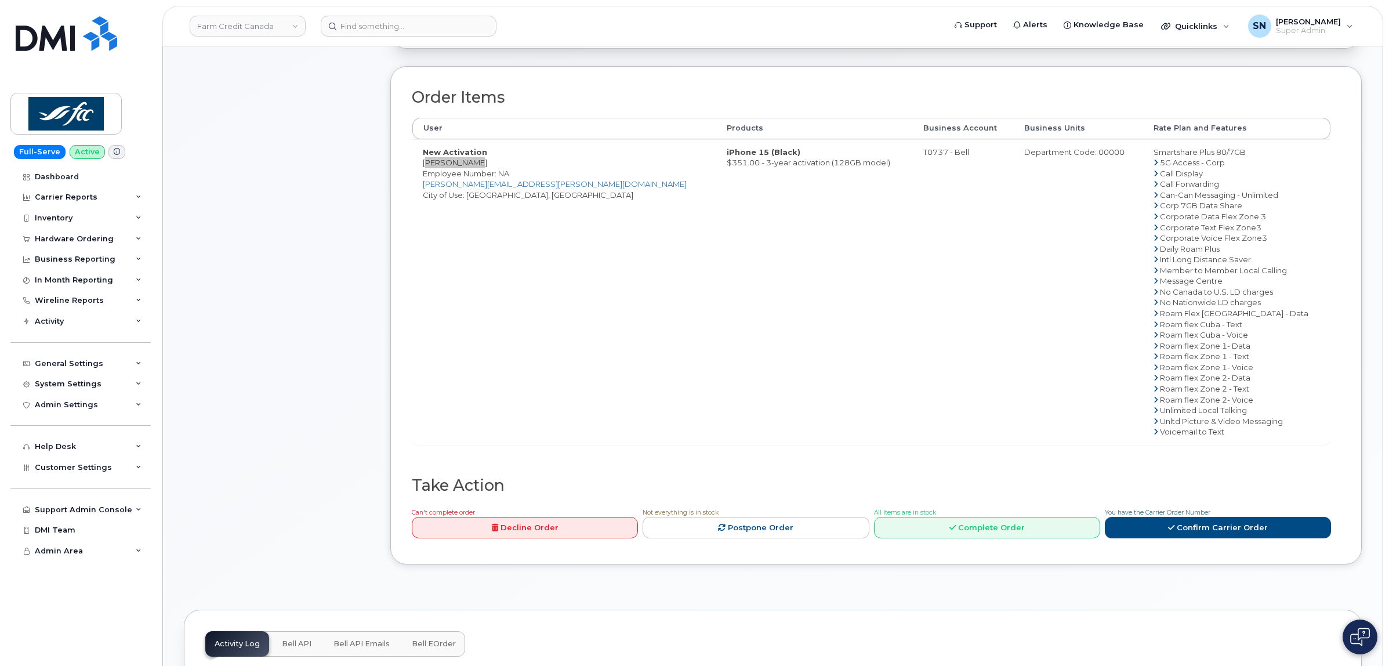
scroll to position [435, 0]
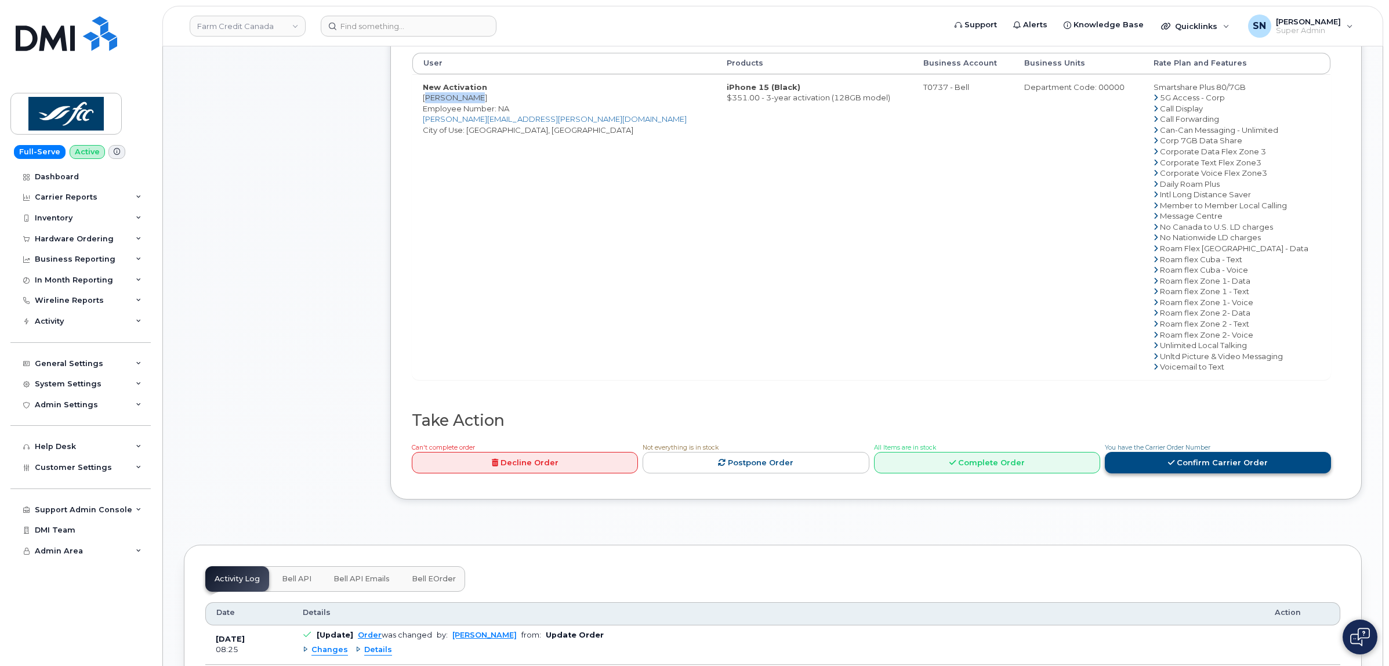
click at [1186, 473] on link "Confirm Carrier Order" at bounding box center [1218, 462] width 226 height 21
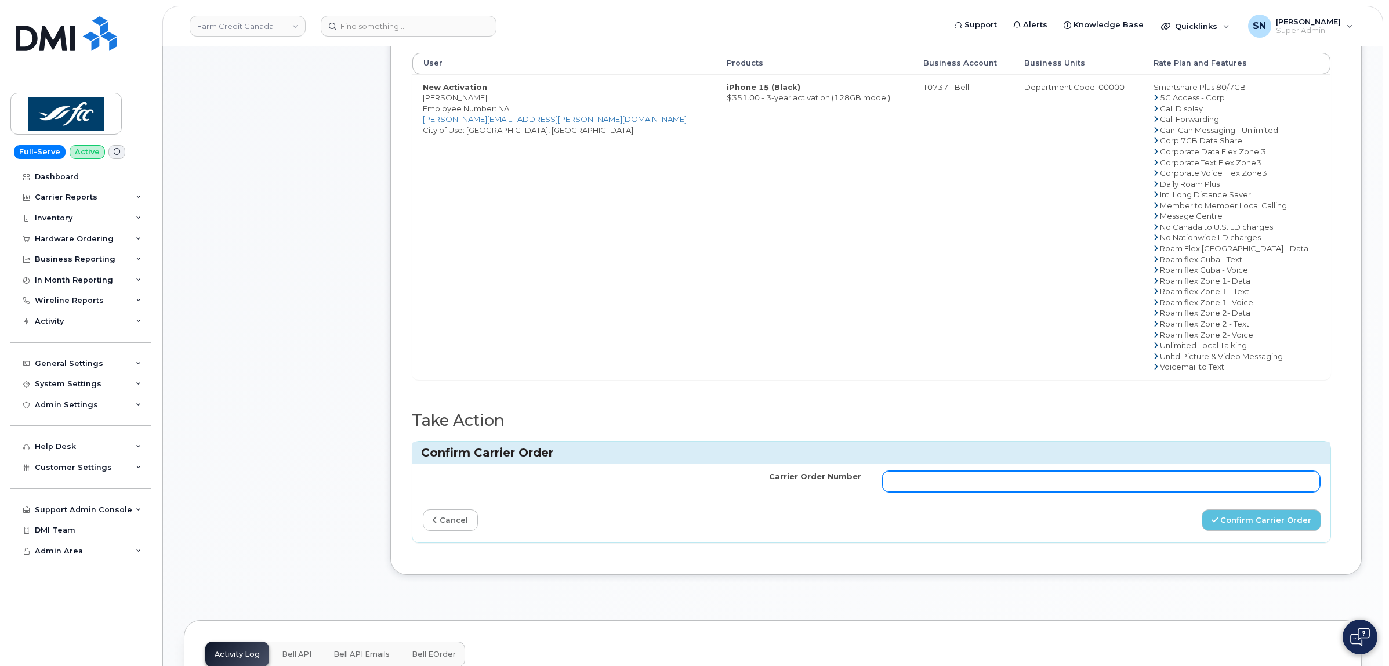
click at [942, 482] on input "Carrier Order Number" at bounding box center [1101, 481] width 438 height 21
paste input "3012631"
type input "3012631"
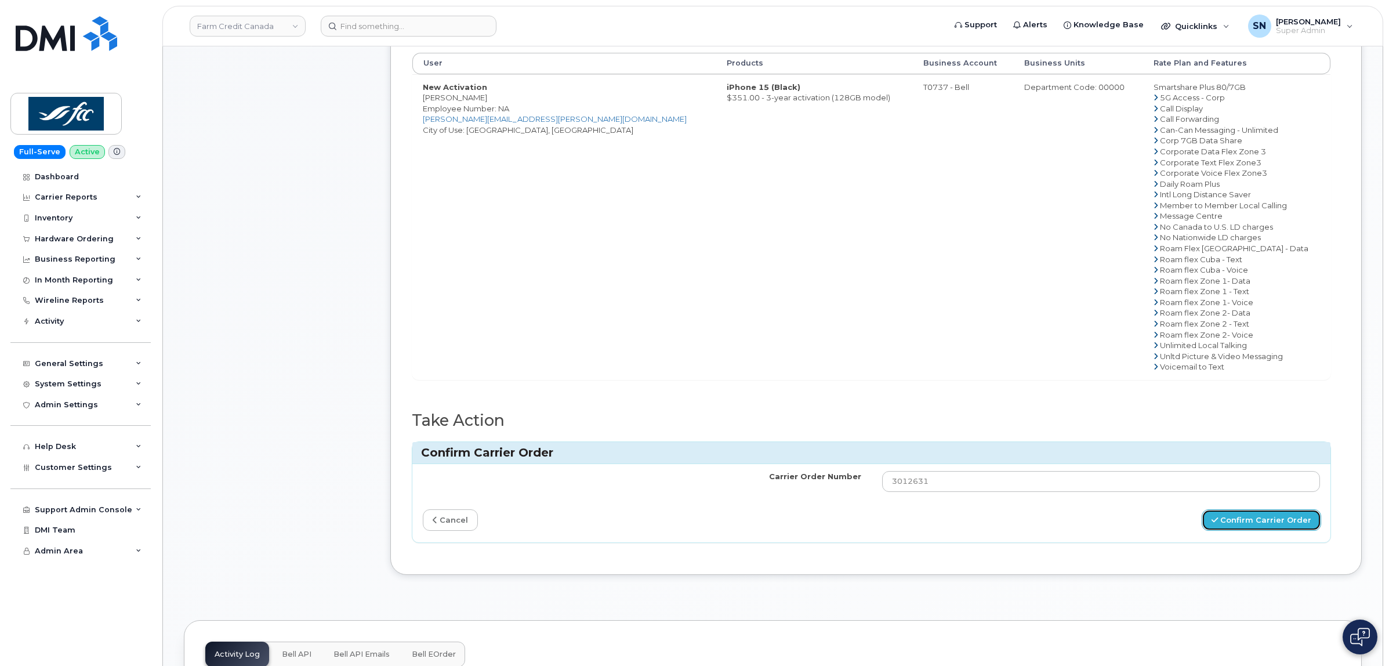
click at [1258, 524] on button "Confirm Carrier Order" at bounding box center [1261, 519] width 119 height 21
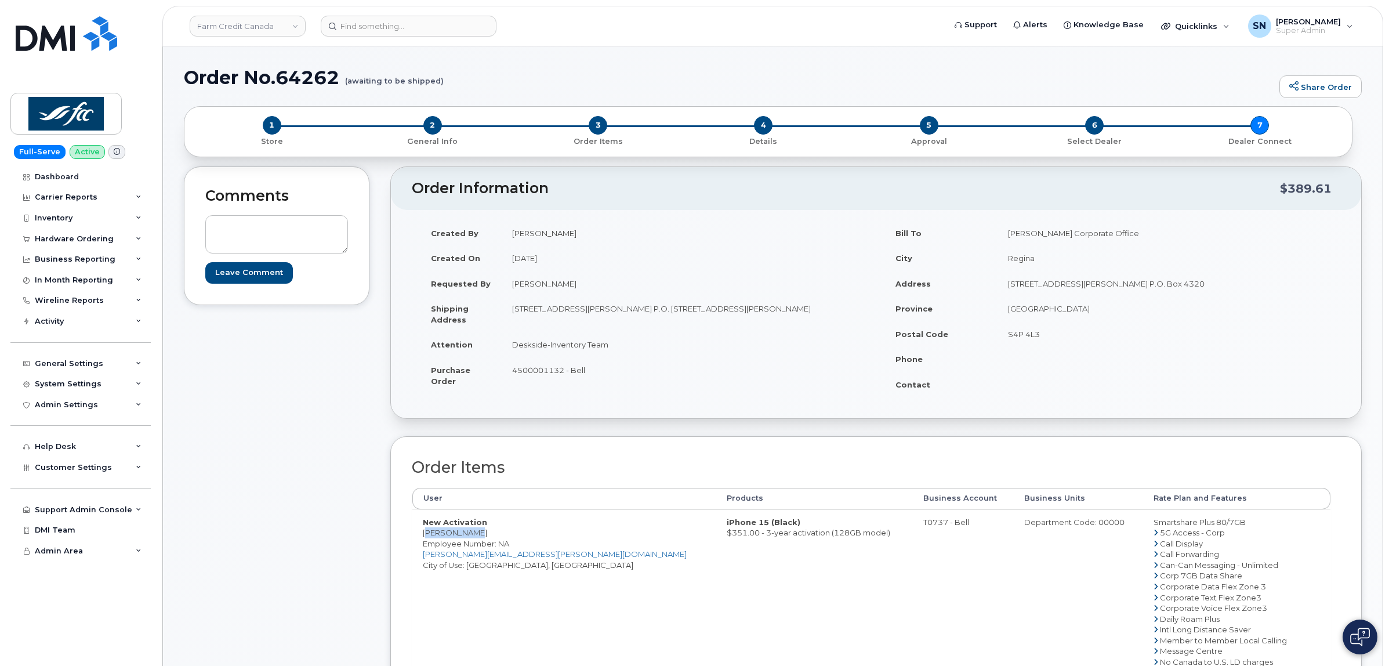
drag, startPoint x: 423, startPoint y: 532, endPoint x: 478, endPoint y: 532, distance: 55.1
click at [478, 532] on td "New Activation [PERSON_NAME] Employee Number: NA [PERSON_NAME][EMAIL_ADDRESS][D…" at bounding box center [564, 661] width 304 height 305
copy td "[PERSON_NAME]"
click at [227, 24] on link "Farm Credit Canada" at bounding box center [248, 26] width 116 height 21
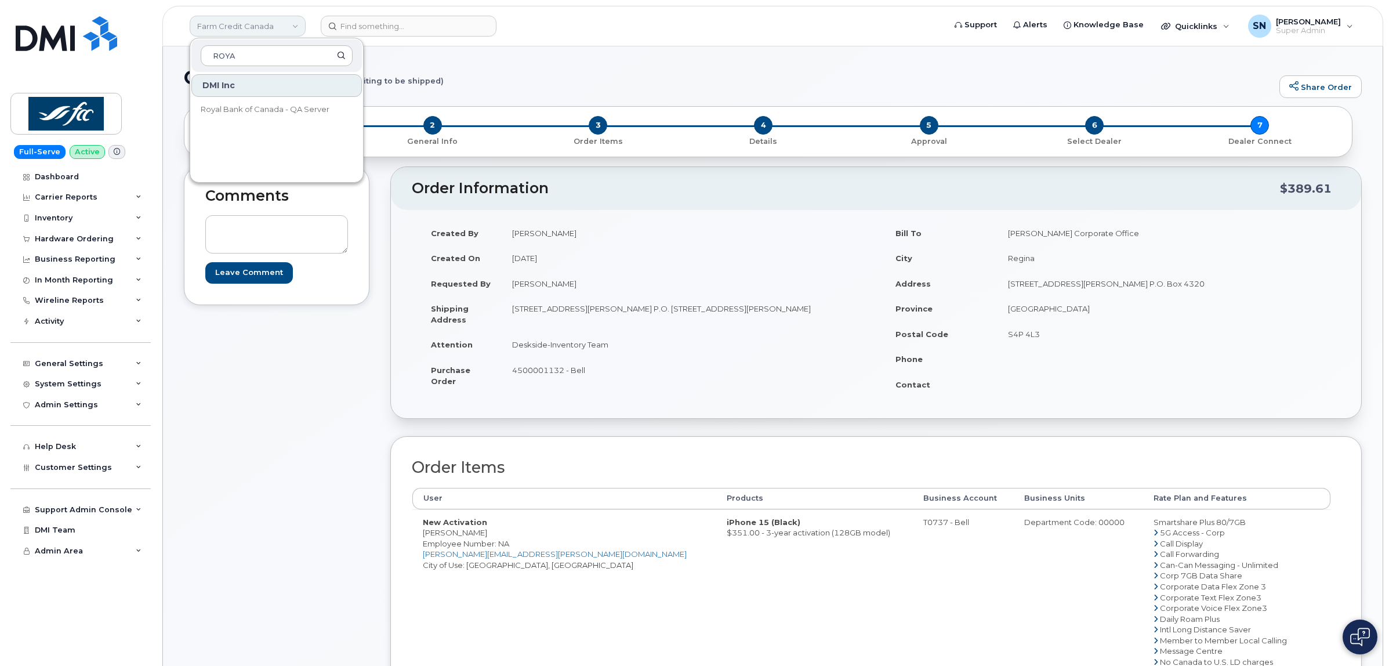
type input "ROYAL"
